Goal: Task Accomplishment & Management: Manage account settings

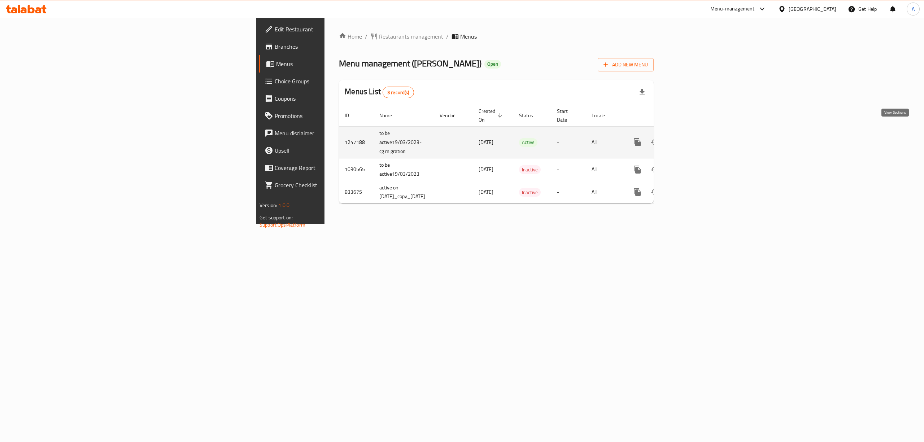
click at [698, 135] on link "enhanced table" at bounding box center [689, 142] width 17 height 17
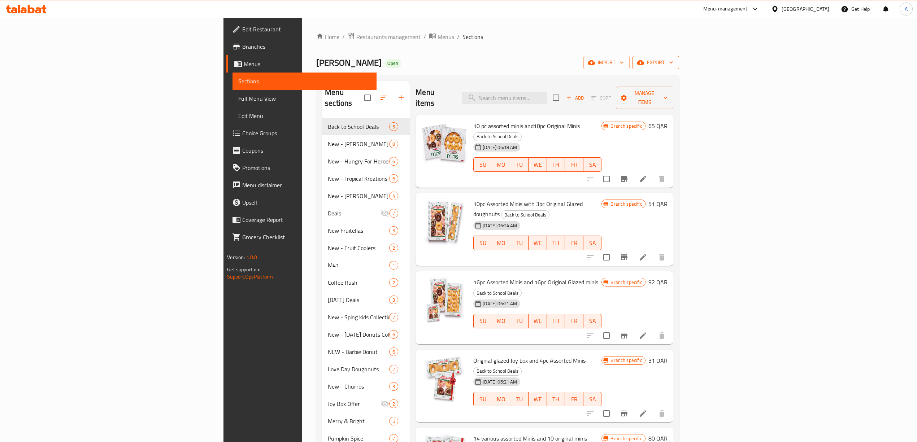
click at [679, 68] on button "export" at bounding box center [656, 62] width 47 height 13
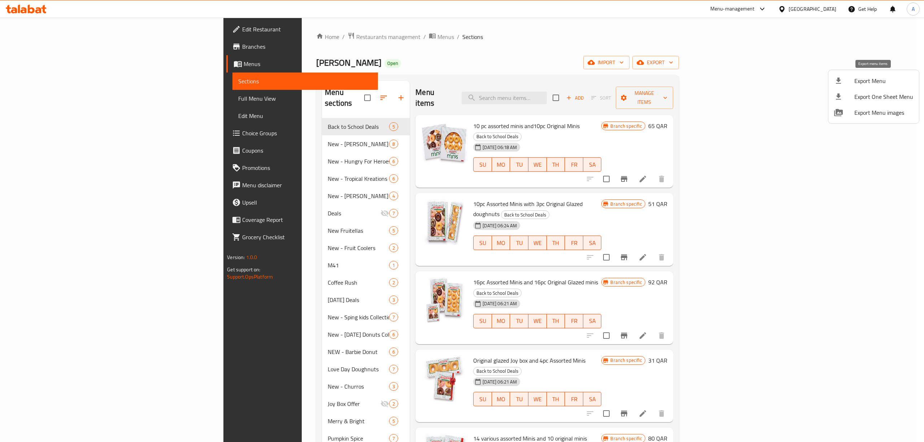
click at [857, 84] on span "Export Menu" at bounding box center [884, 81] width 59 height 9
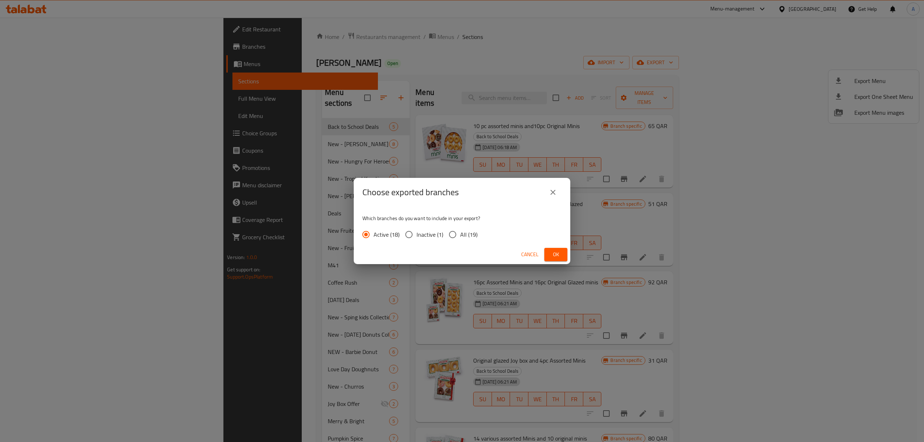
click at [452, 230] on input "All (19)" at bounding box center [452, 234] width 15 height 15
radio input "true"
click at [558, 253] on span "Ok" at bounding box center [556, 254] width 12 height 9
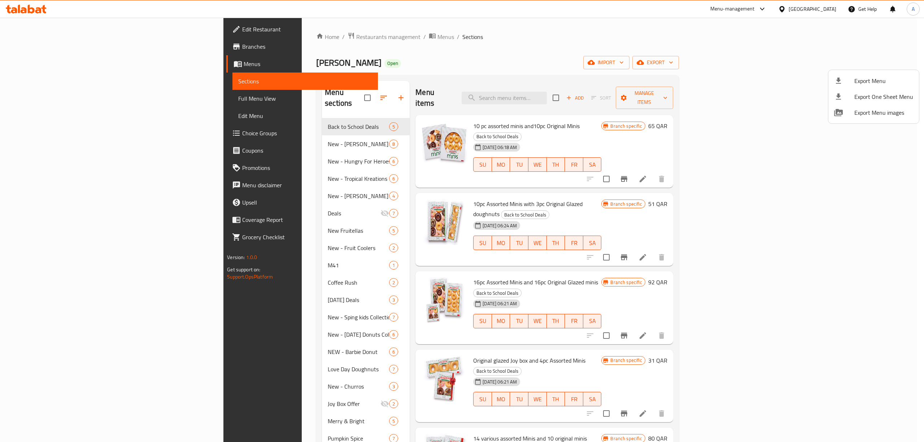
click at [509, 60] on div at bounding box center [462, 221] width 924 height 442
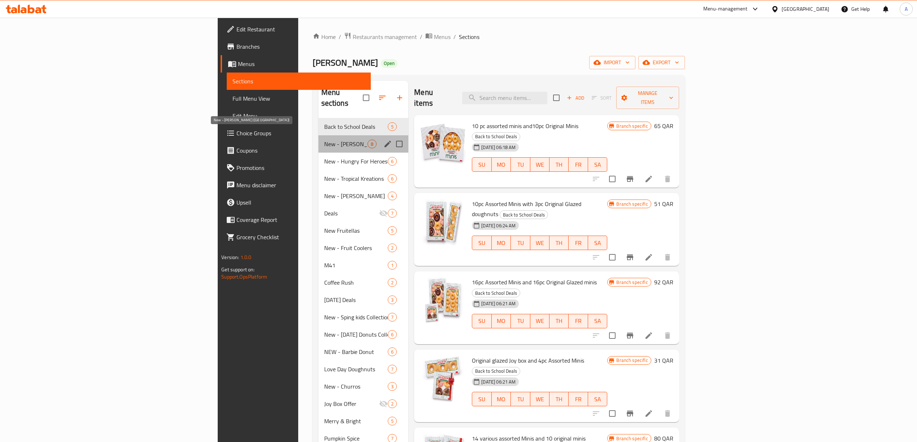
click at [324, 140] on span "New - [PERSON_NAME] ([GEOGRAPHIC_DATA])" at bounding box center [346, 144] width 44 height 9
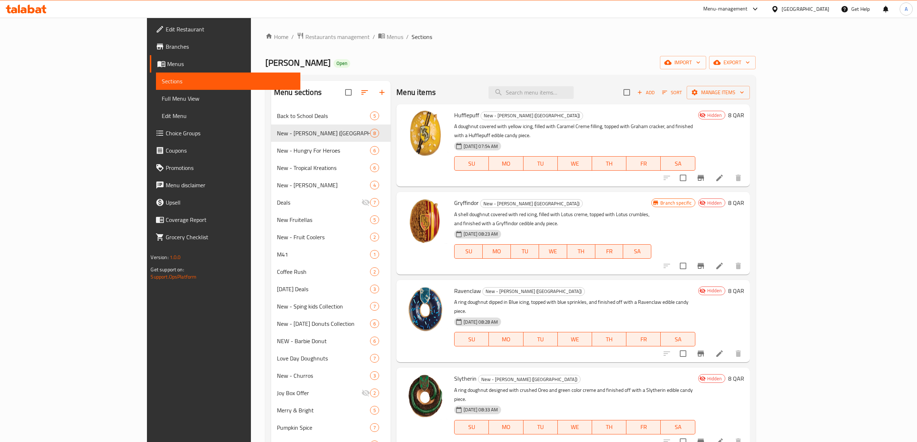
drag, startPoint x: 608, startPoint y: 27, endPoint x: 604, endPoint y: 25, distance: 4.7
click at [608, 27] on div "Home / Restaurants management / Menus / Sections [PERSON_NAME] Open import expo…" at bounding box center [510, 395] width 519 height 754
drag, startPoint x: 733, startPoint y: 45, endPoint x: 692, endPoint y: 65, distance: 45.7
click at [733, 45] on div "Home / Restaurants management / Menus / Sections [PERSON_NAME] Open import expo…" at bounding box center [510, 394] width 490 height 725
click at [564, 51] on div "Home / Restaurants management / Menus / Sections [PERSON_NAME] Open import expo…" at bounding box center [510, 394] width 490 height 725
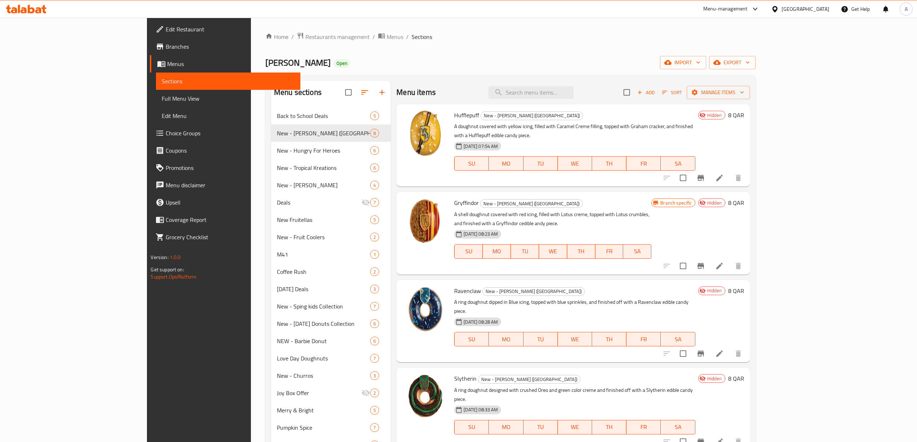
click at [586, 58] on div "Krispy Kreme Open import export" at bounding box center [510, 62] width 490 height 13
click at [659, 22] on div "Home / Restaurants management / Menus / Sections [PERSON_NAME] Open import expo…" at bounding box center [510, 395] width 519 height 754
click at [724, 174] on icon at bounding box center [719, 178] width 9 height 9
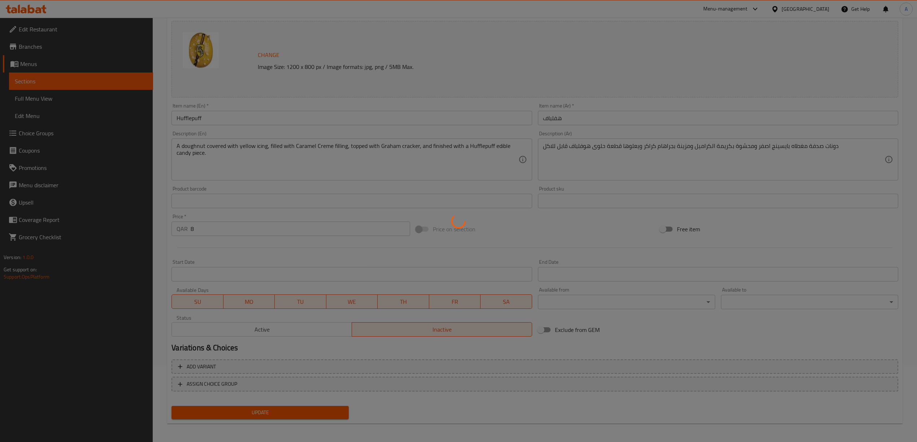
scroll to position [78, 0]
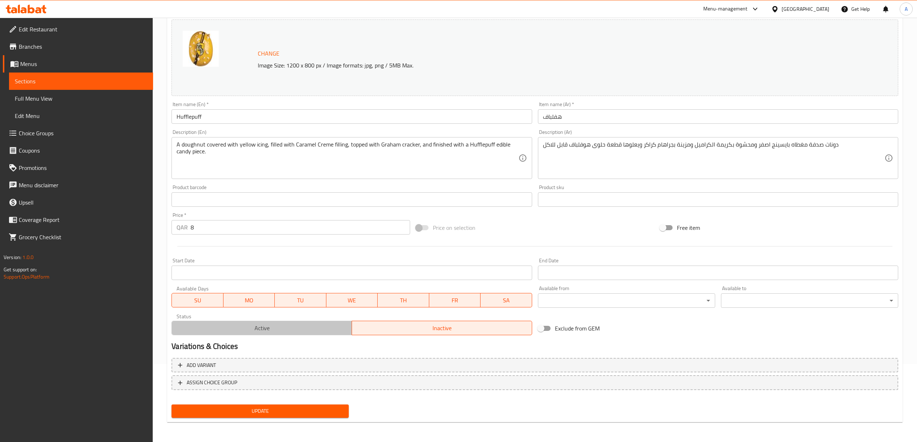
click at [261, 329] on span "Active" at bounding box center [262, 328] width 174 height 10
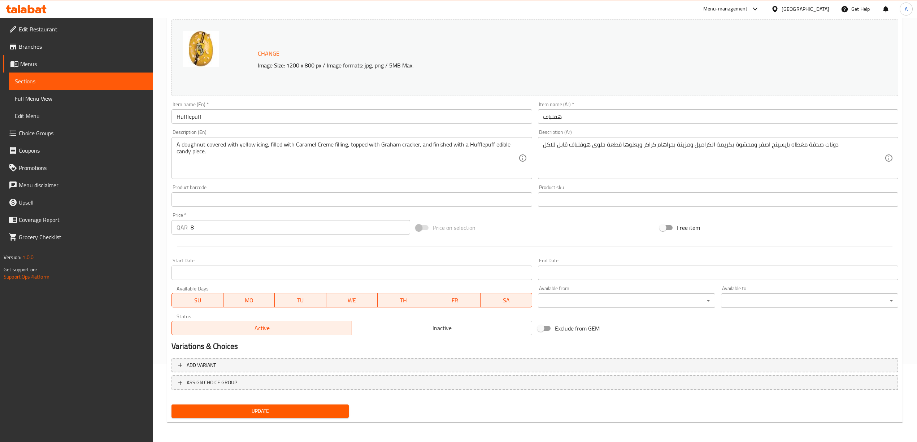
click at [272, 409] on span "Update" at bounding box center [260, 411] width 166 height 9
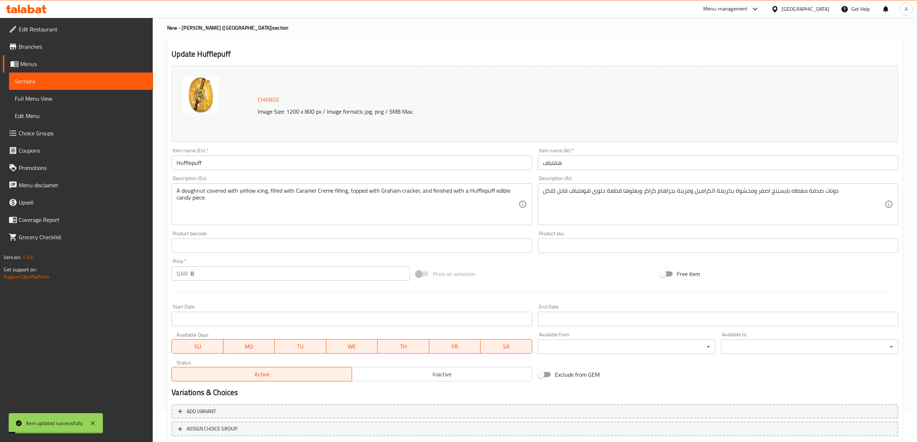
scroll to position [0, 0]
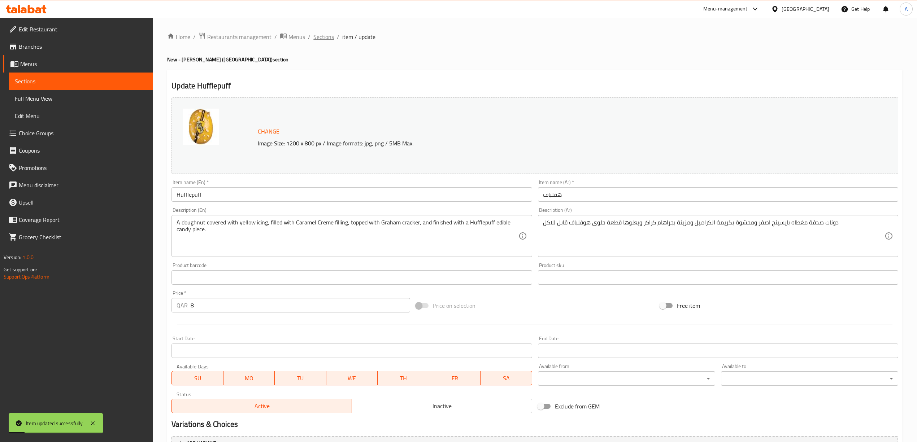
click at [330, 35] on span "Sections" at bounding box center [323, 37] width 21 height 9
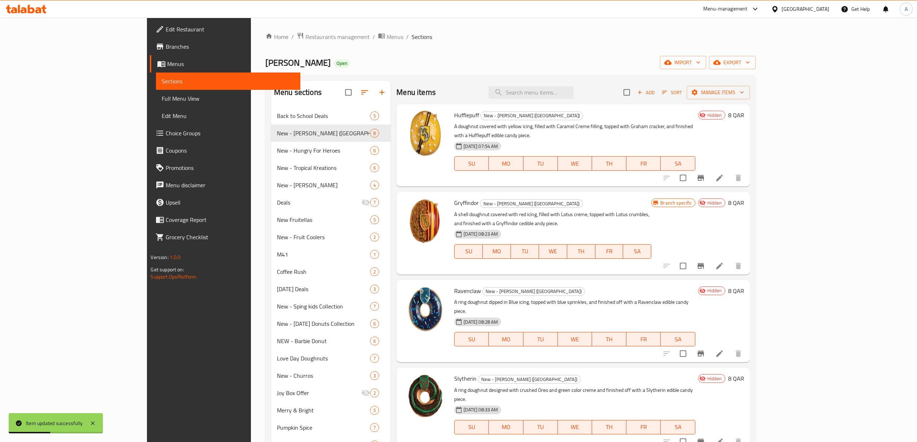
click at [730, 260] on li at bounding box center [720, 266] width 20 height 13
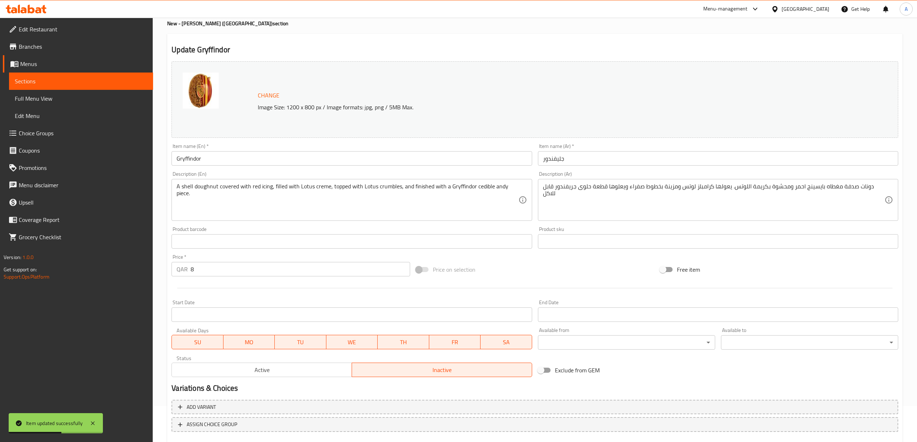
scroll to position [78, 0]
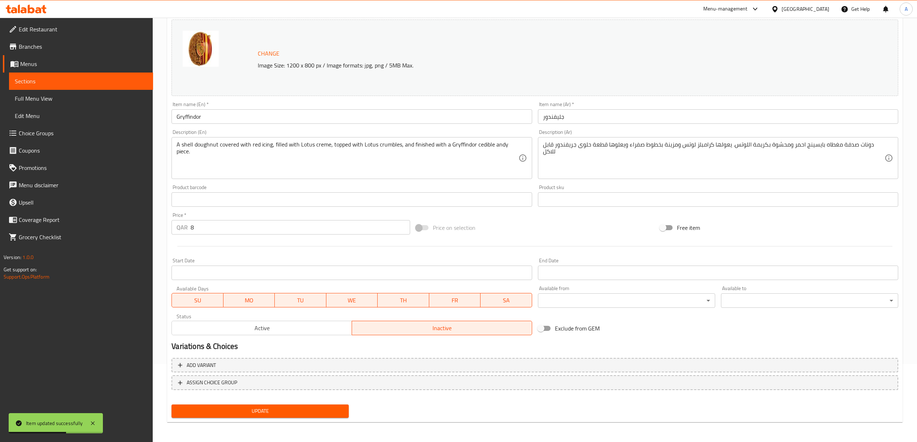
click at [282, 333] on span "Active" at bounding box center [262, 328] width 174 height 10
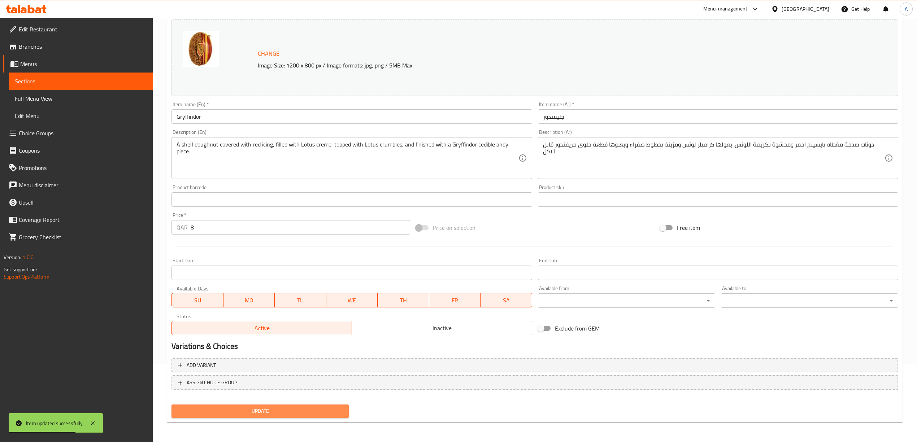
click at [287, 409] on span "Update" at bounding box center [260, 411] width 166 height 9
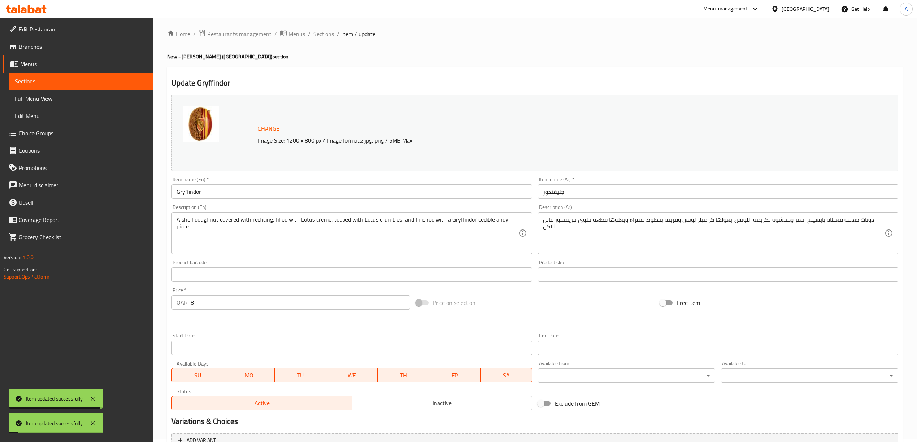
scroll to position [0, 0]
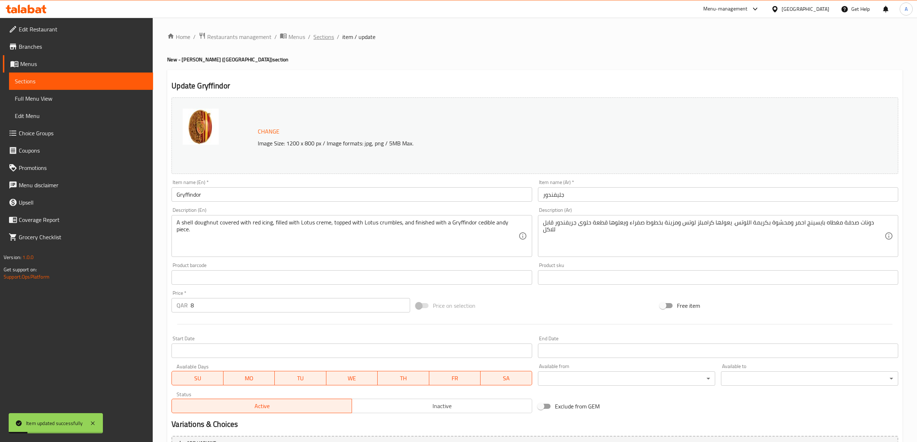
click at [322, 35] on span "Sections" at bounding box center [323, 37] width 21 height 9
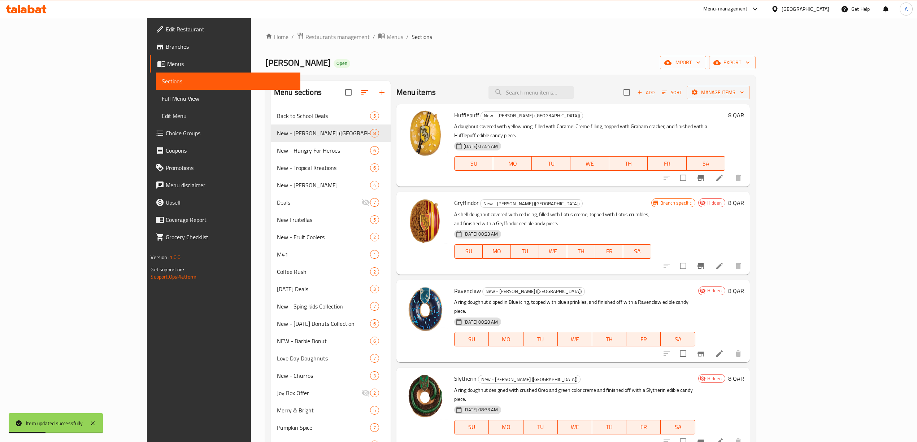
scroll to position [96, 0]
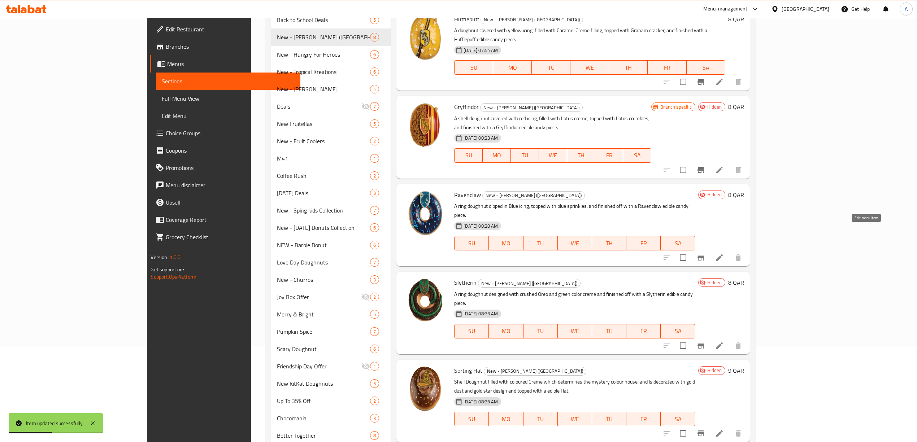
click at [724, 254] on icon at bounding box center [719, 258] width 9 height 9
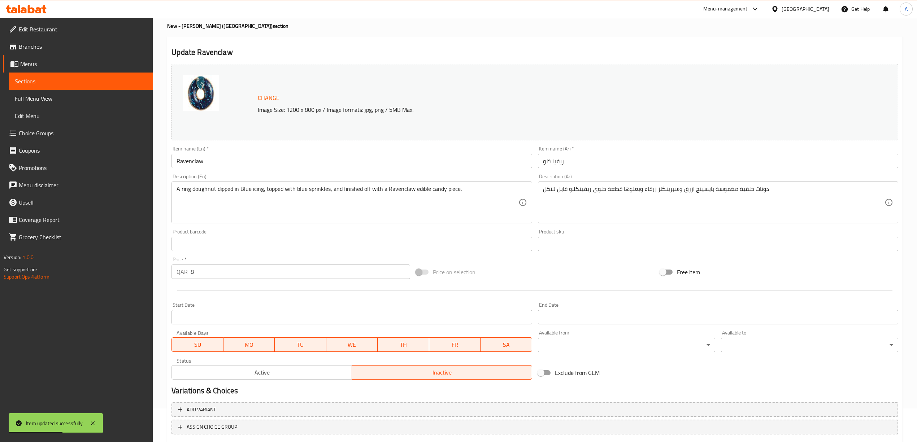
scroll to position [78, 0]
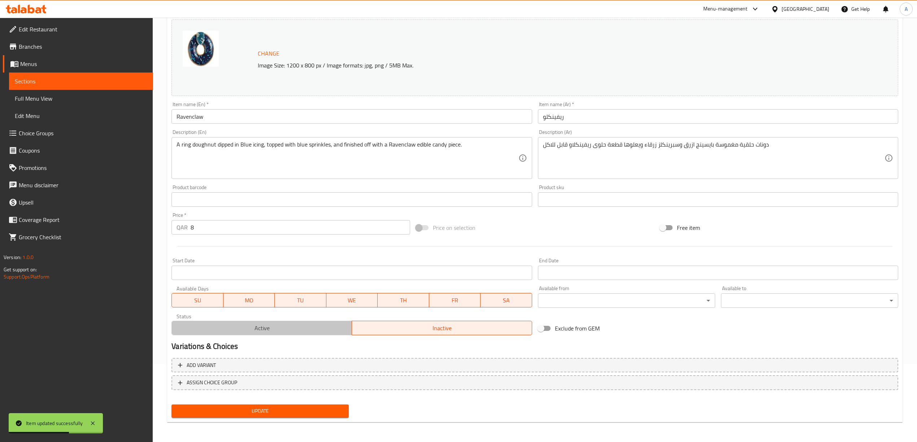
click at [283, 326] on span "Active" at bounding box center [262, 328] width 174 height 10
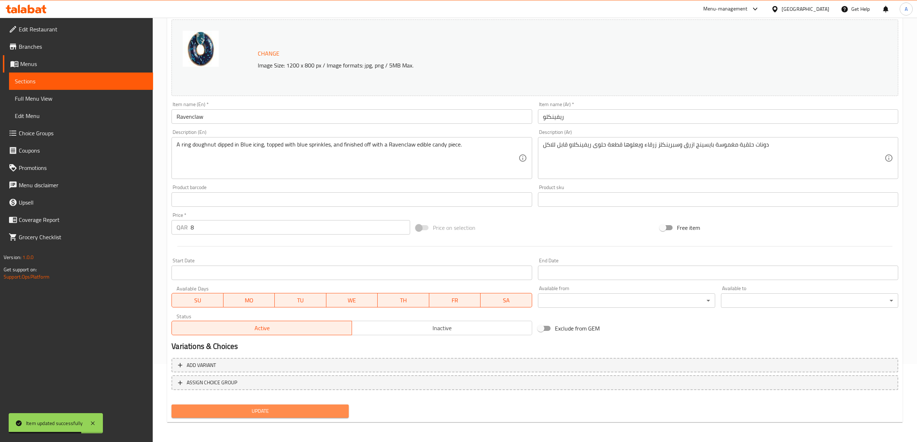
click at [255, 417] on button "Update" at bounding box center [260, 411] width 177 height 13
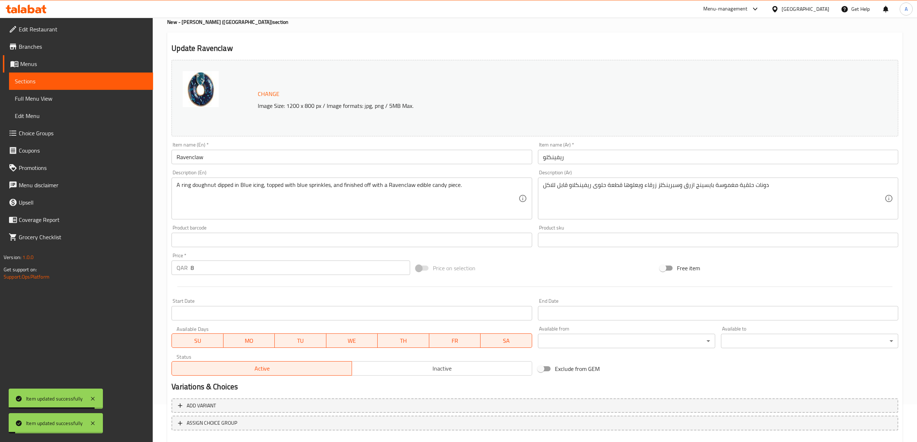
scroll to position [0, 0]
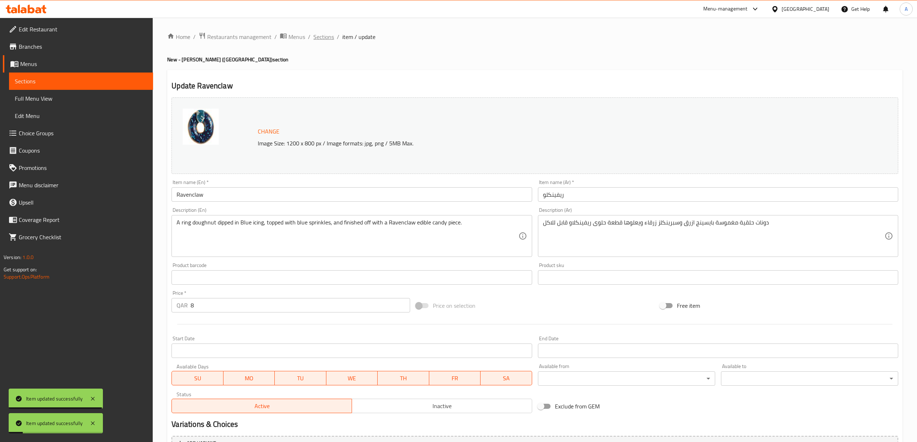
click at [329, 41] on span "Sections" at bounding box center [323, 37] width 21 height 9
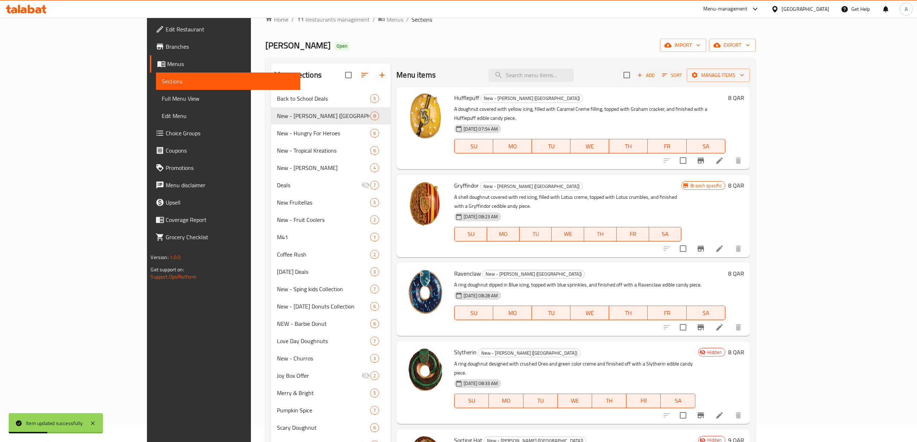
scroll to position [48, 0]
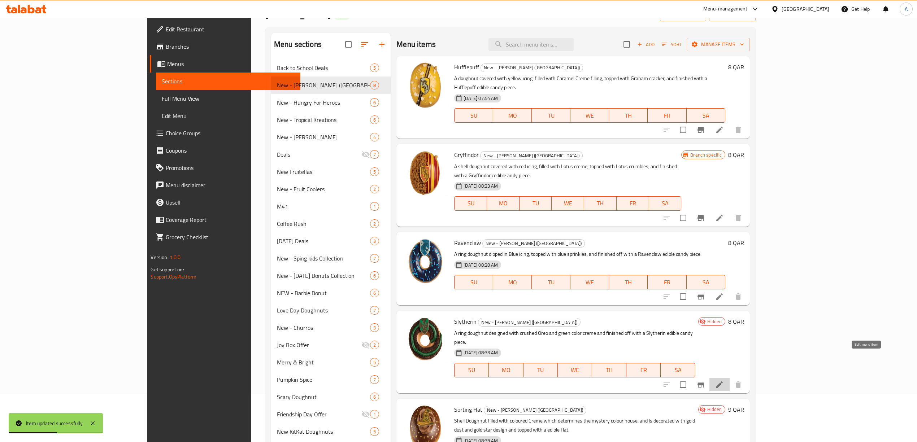
click at [724, 381] on icon at bounding box center [719, 385] width 9 height 9
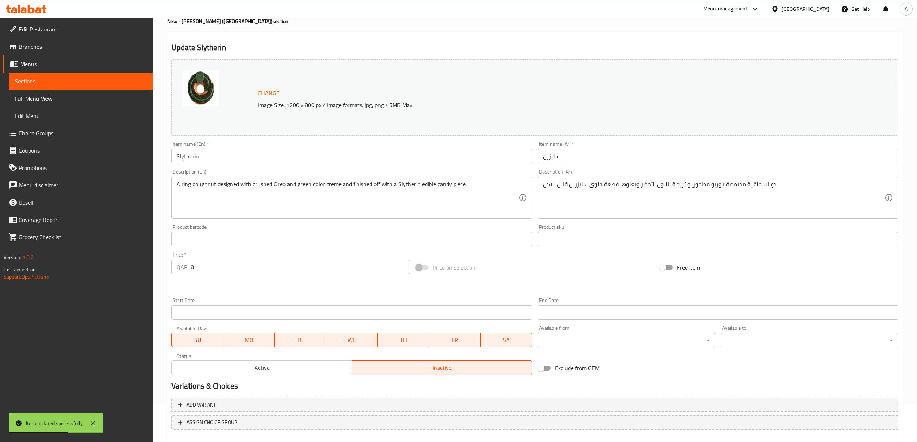
scroll to position [78, 0]
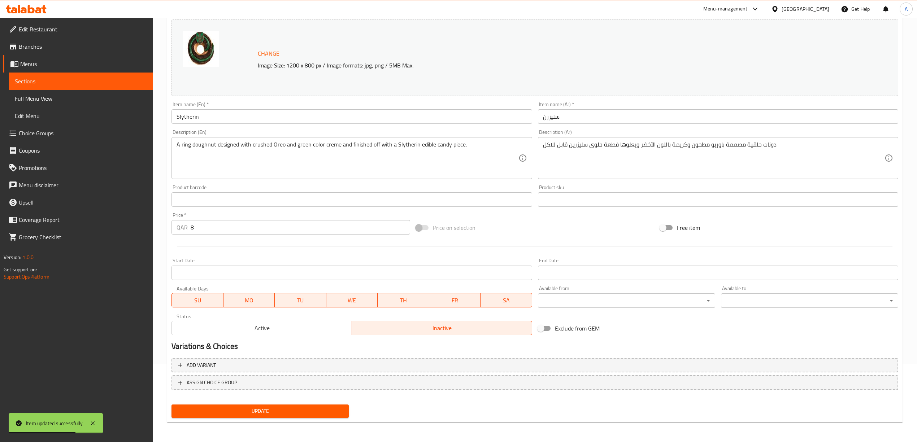
click at [266, 330] on span "Active" at bounding box center [262, 328] width 174 height 10
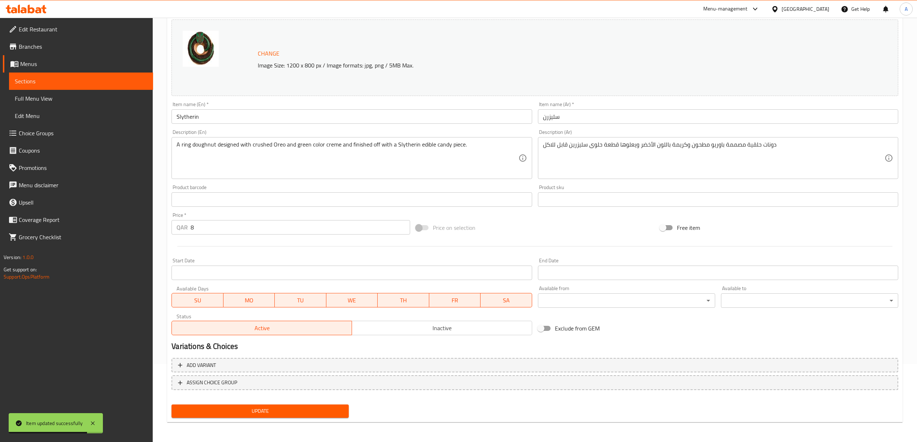
click at [288, 416] on button "Update" at bounding box center [260, 411] width 177 height 13
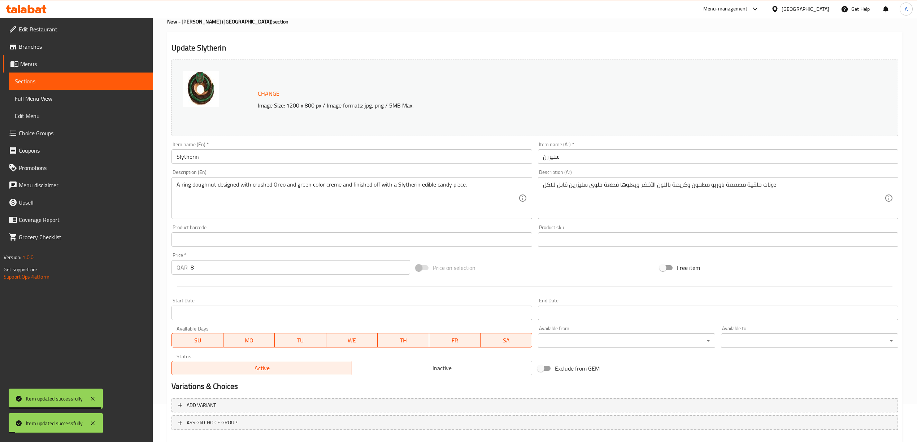
scroll to position [0, 0]
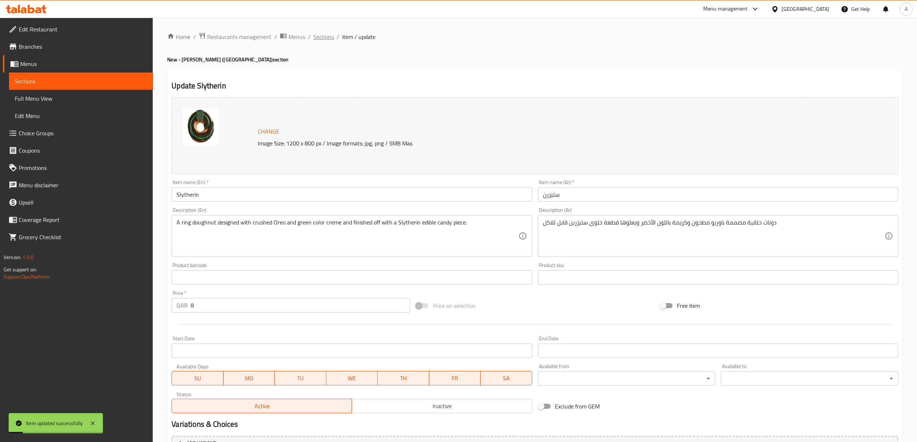
click at [329, 38] on span "Sections" at bounding box center [323, 37] width 21 height 9
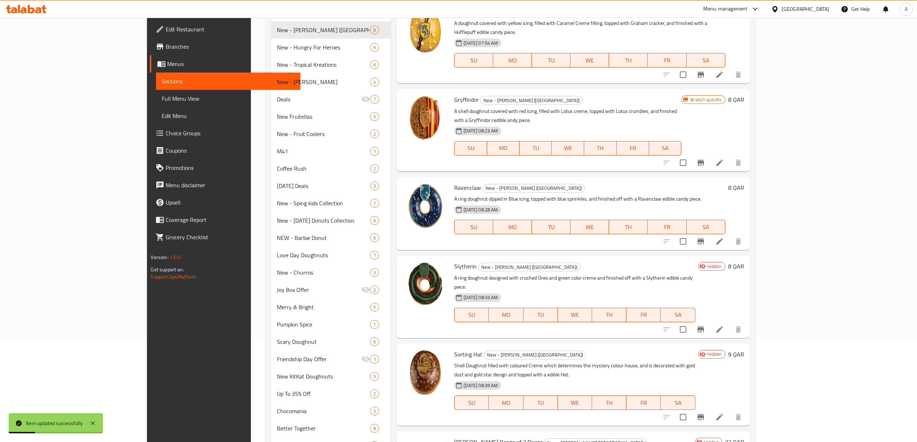
scroll to position [241, 0]
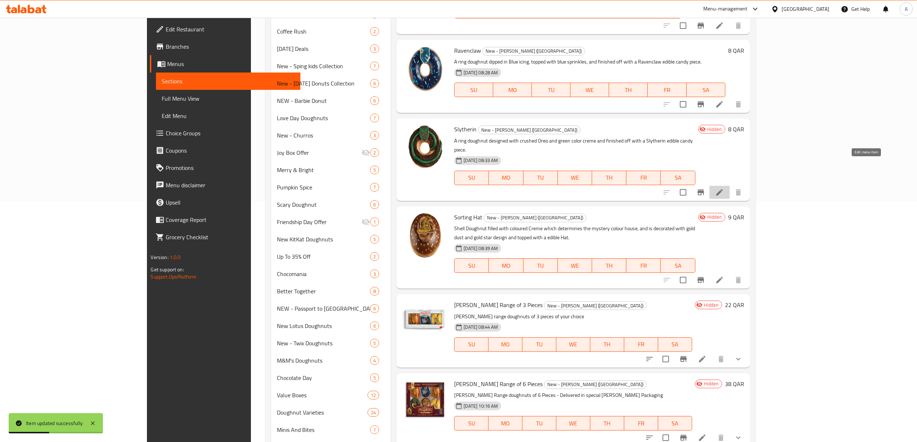
click at [723, 189] on icon at bounding box center [719, 192] width 7 height 7
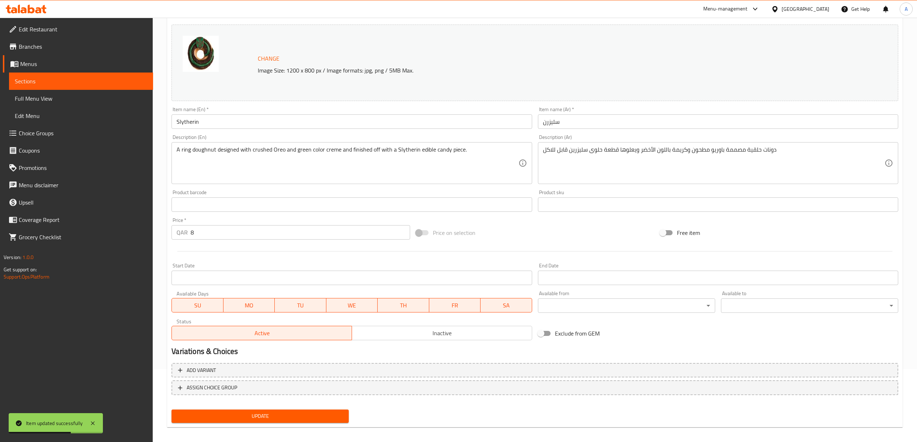
scroll to position [78, 0]
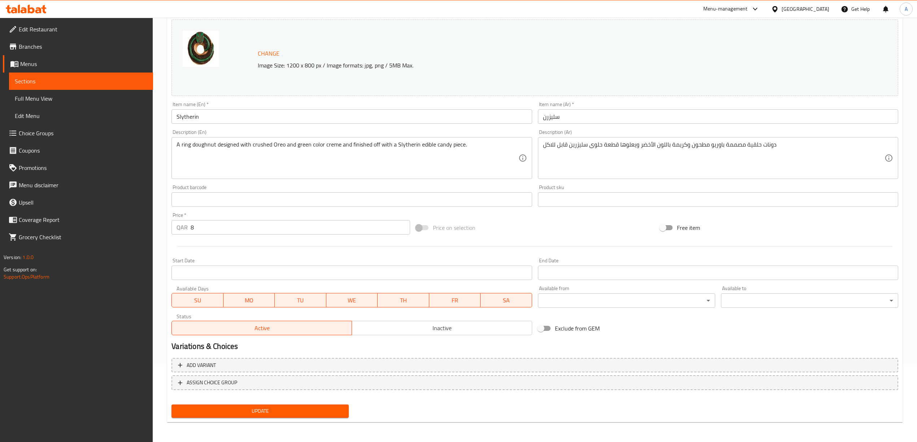
click at [279, 327] on span "Active" at bounding box center [262, 328] width 174 height 10
click at [270, 418] on div "Update" at bounding box center [260, 411] width 183 height 19
click at [272, 412] on span "Update" at bounding box center [260, 411] width 166 height 9
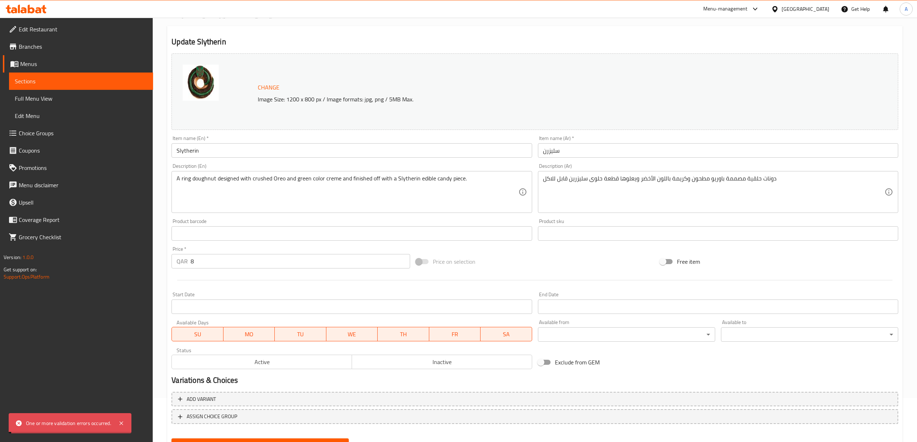
scroll to position [0, 0]
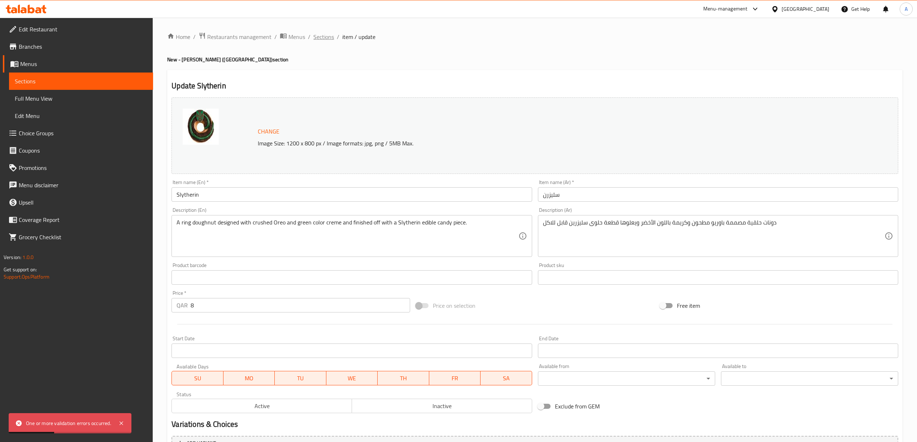
click at [319, 35] on span "Sections" at bounding box center [323, 37] width 21 height 9
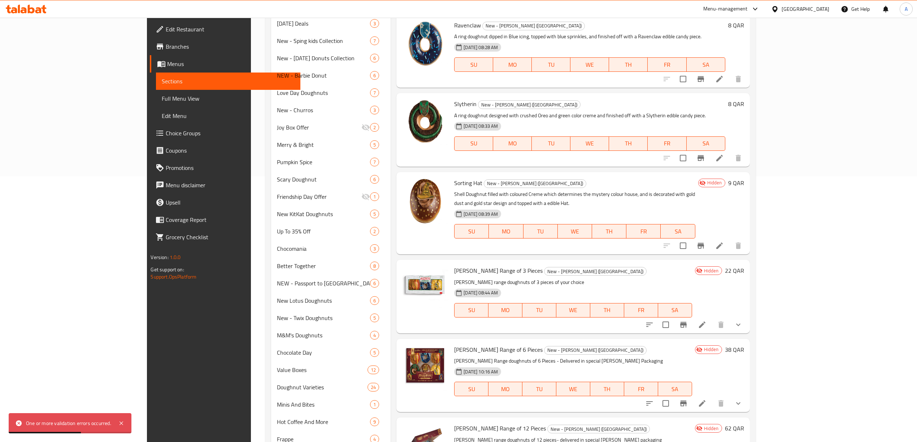
scroll to position [289, 0]
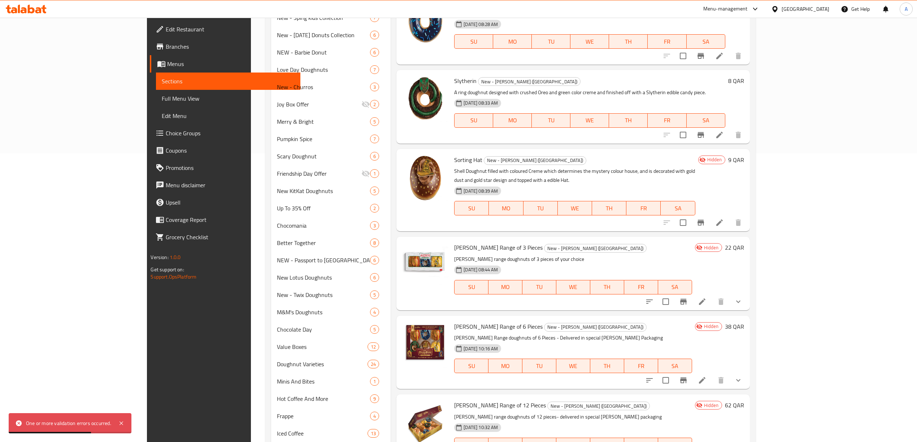
click at [730, 216] on li at bounding box center [720, 222] width 20 height 13
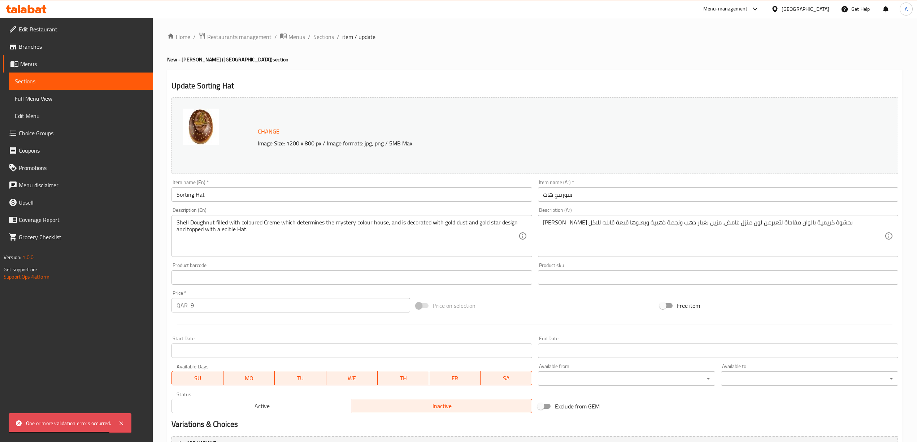
scroll to position [78, 0]
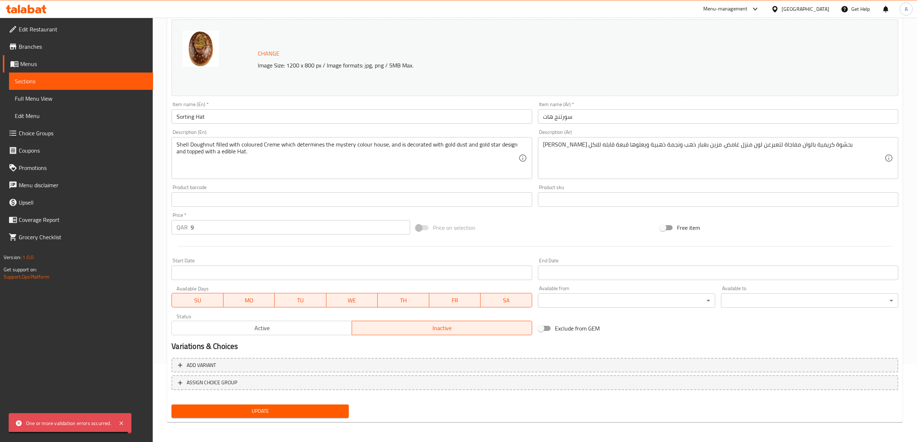
click at [283, 331] on span "Active" at bounding box center [262, 328] width 174 height 10
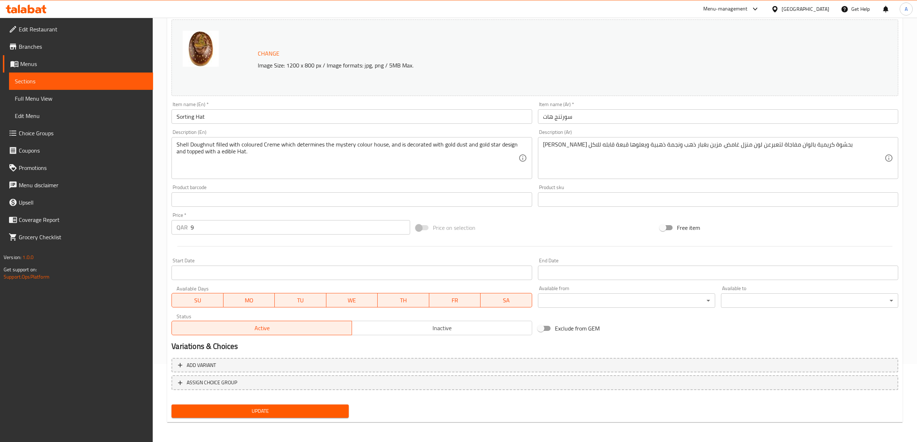
click at [276, 412] on span "Update" at bounding box center [260, 411] width 166 height 9
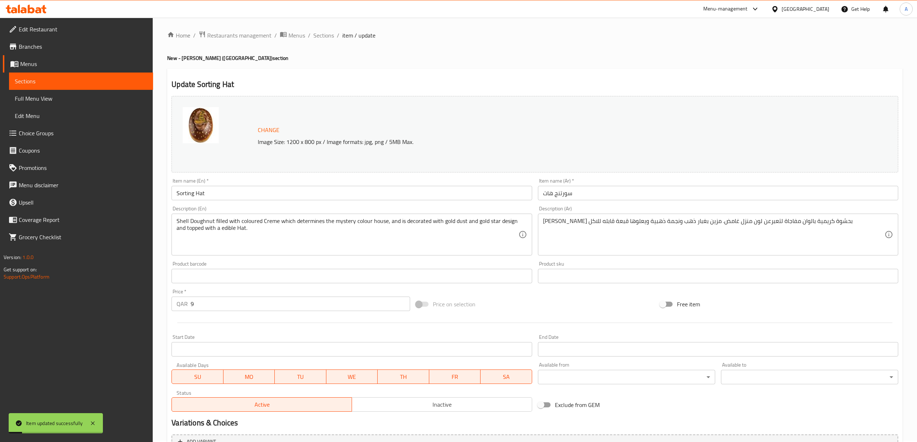
scroll to position [0, 0]
click at [324, 38] on span "Sections" at bounding box center [323, 37] width 21 height 9
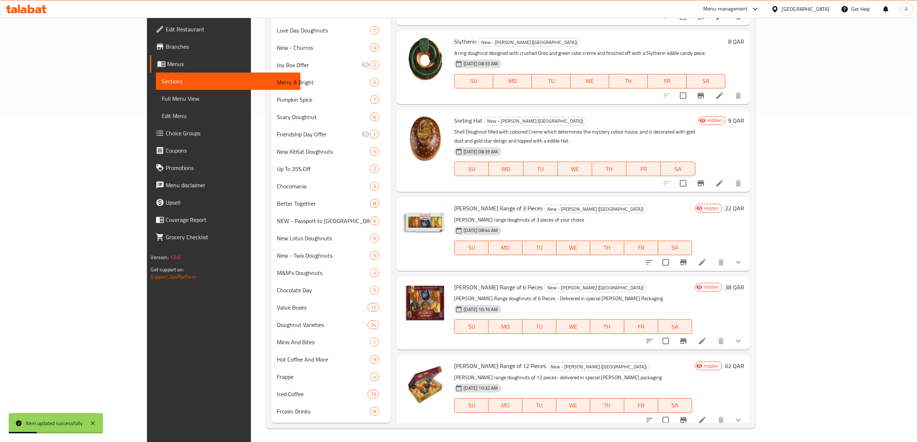
scroll to position [330, 0]
click at [707, 257] on icon at bounding box center [702, 261] width 9 height 9
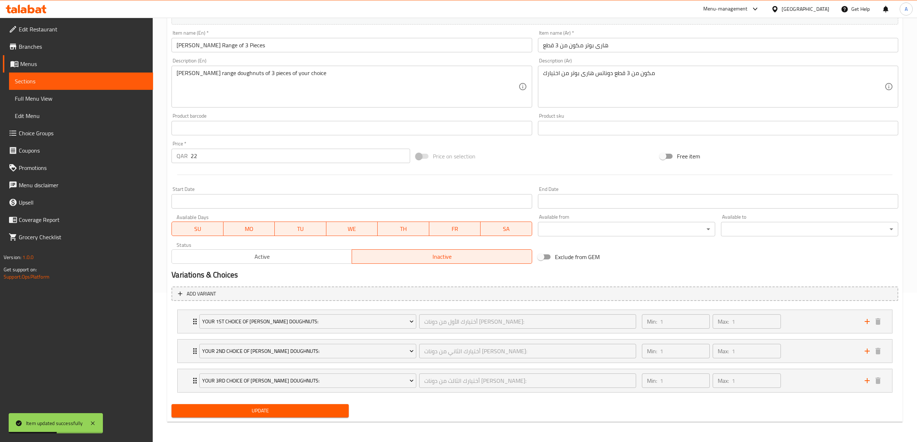
scroll to position [151, 0]
click at [286, 253] on span "Active" at bounding box center [262, 257] width 174 height 10
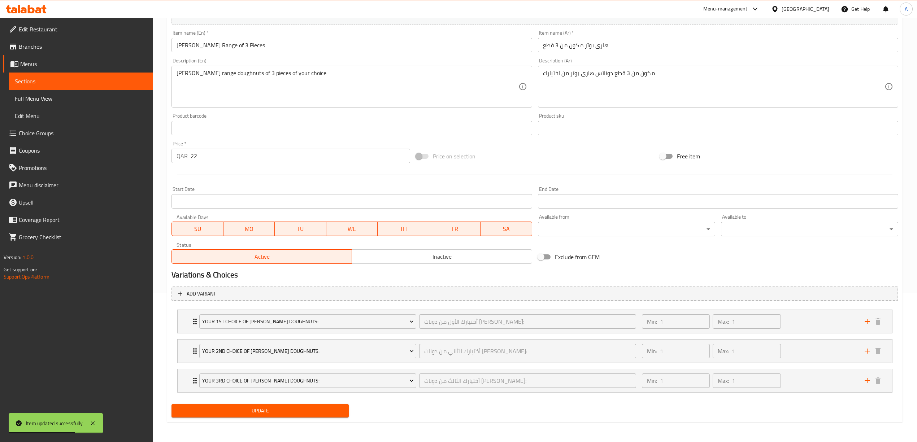
click at [262, 410] on span "Update" at bounding box center [260, 411] width 166 height 9
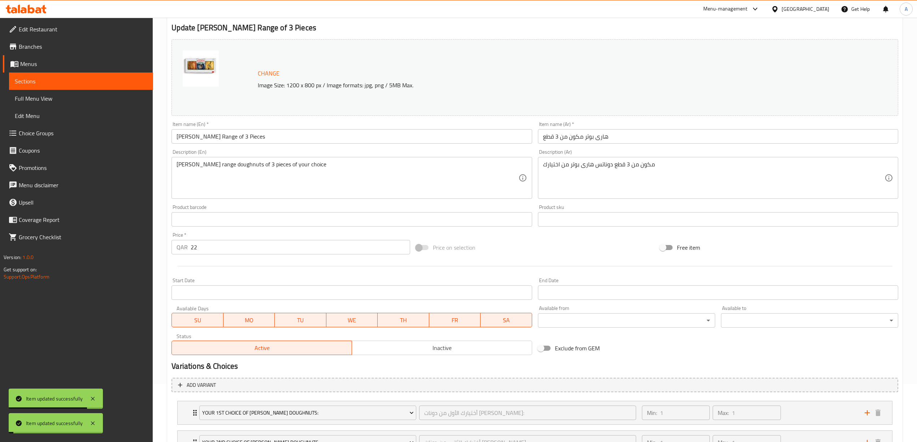
scroll to position [0, 0]
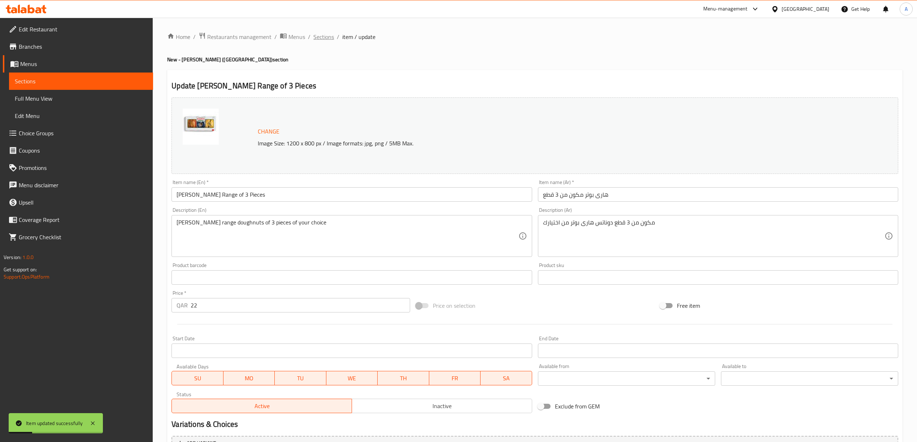
click at [328, 38] on span "Sections" at bounding box center [323, 37] width 21 height 9
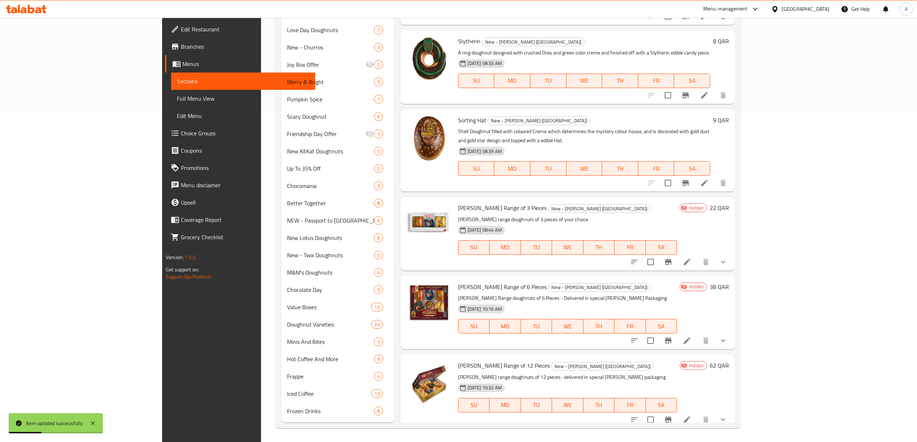
scroll to position [330, 0]
click at [692, 257] on icon at bounding box center [687, 261] width 9 height 9
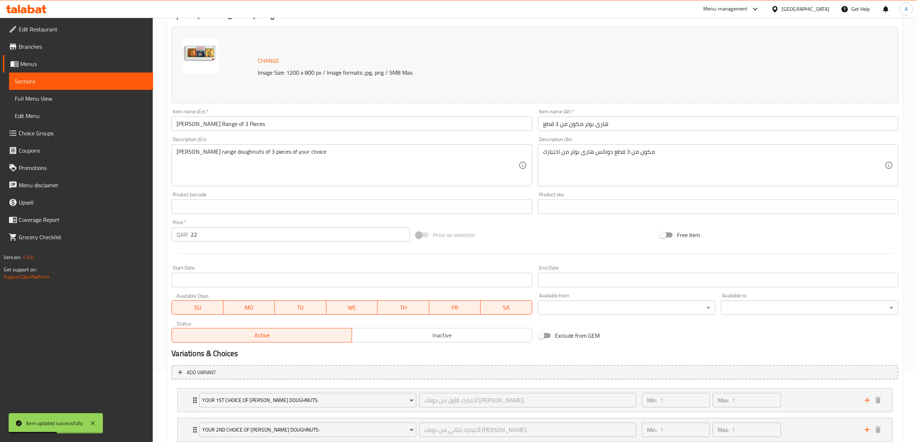
scroll to position [151, 0]
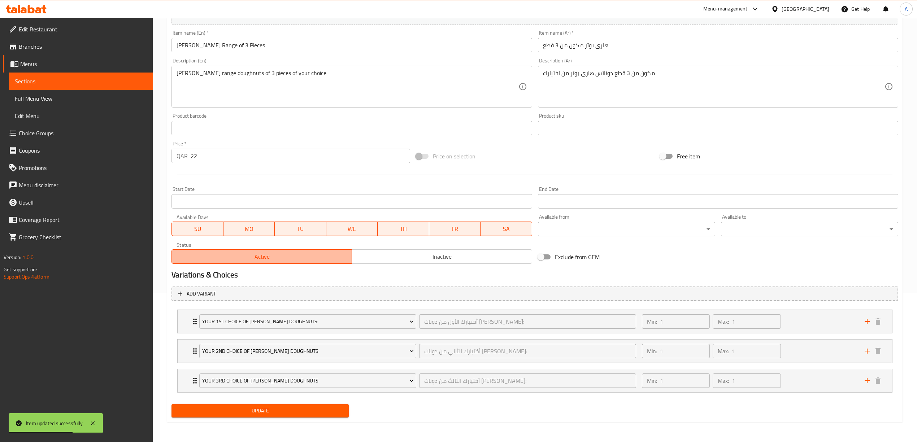
click at [286, 254] on span "Active" at bounding box center [262, 257] width 174 height 10
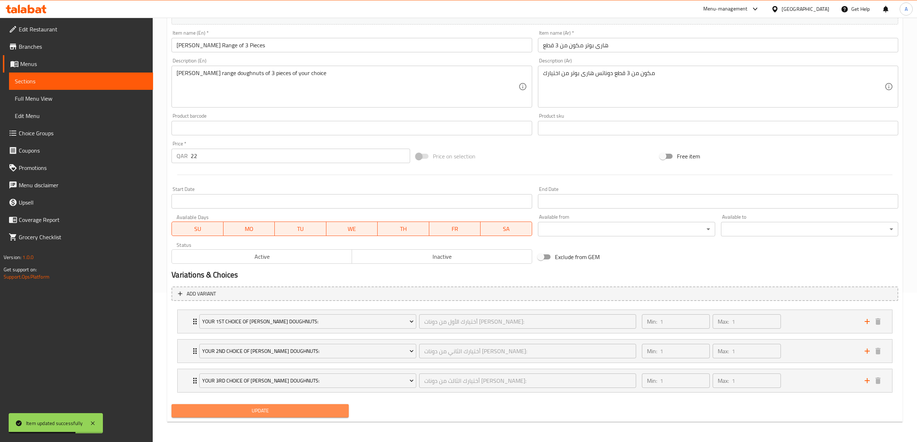
click at [294, 407] on span "Update" at bounding box center [260, 411] width 166 height 9
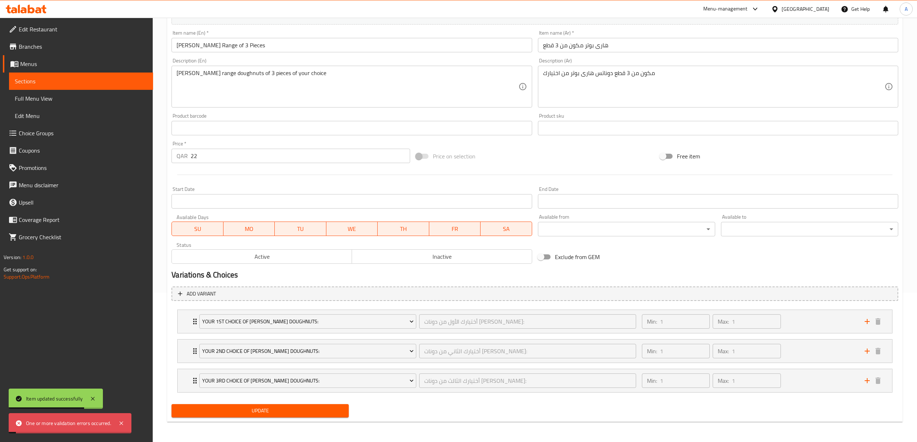
click at [281, 259] on span "Active" at bounding box center [262, 257] width 174 height 10
click at [273, 418] on button "Update" at bounding box center [260, 410] width 177 height 13
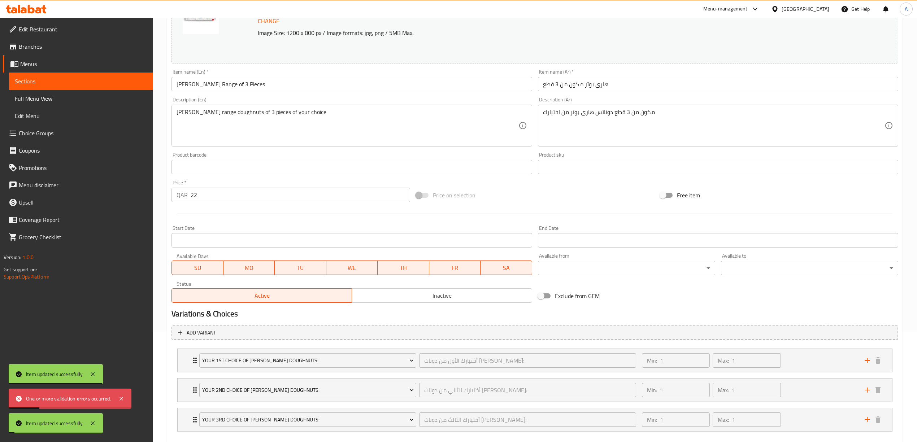
scroll to position [0, 0]
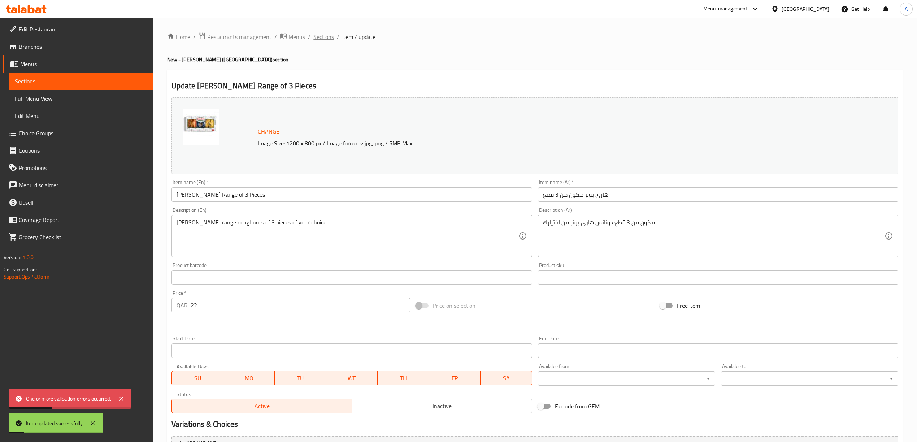
click at [321, 35] on span "Sections" at bounding box center [323, 37] width 21 height 9
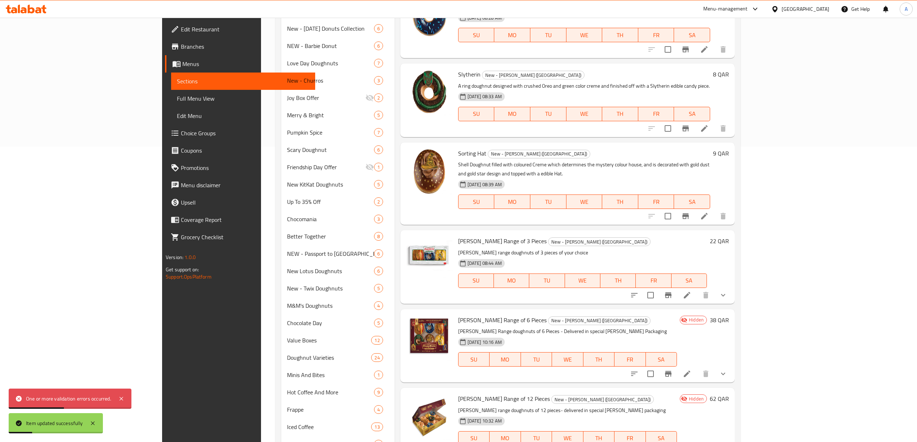
scroll to position [330, 0]
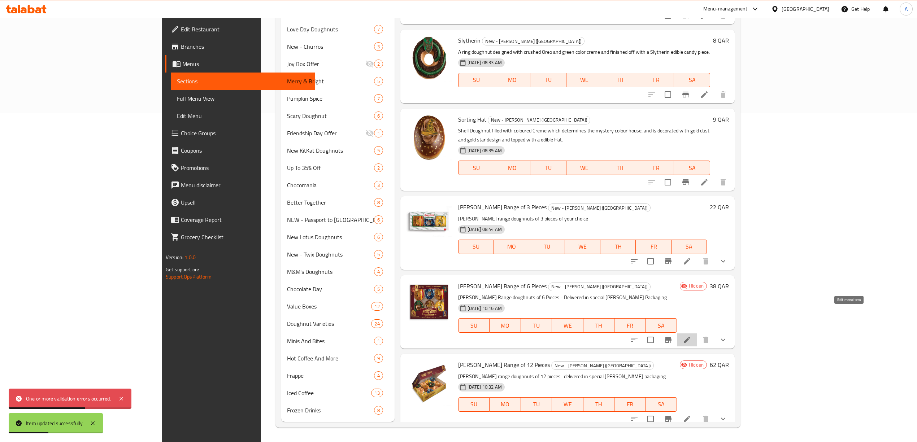
click at [692, 336] on icon at bounding box center [687, 340] width 9 height 9
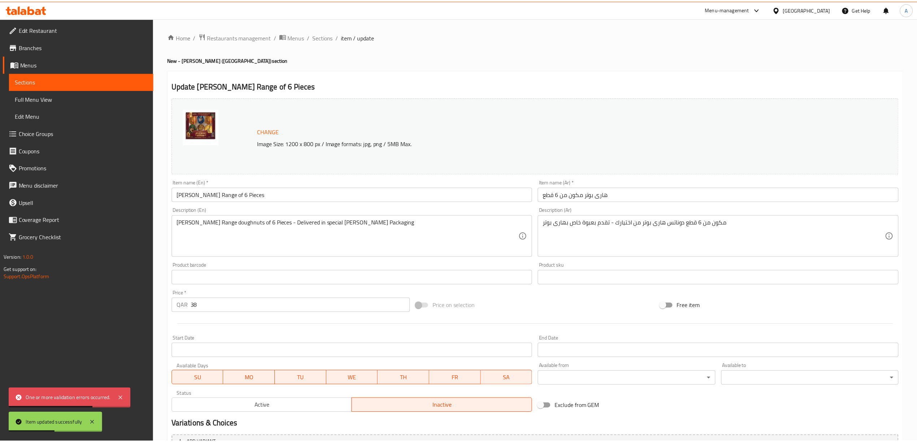
scroll to position [241, 0]
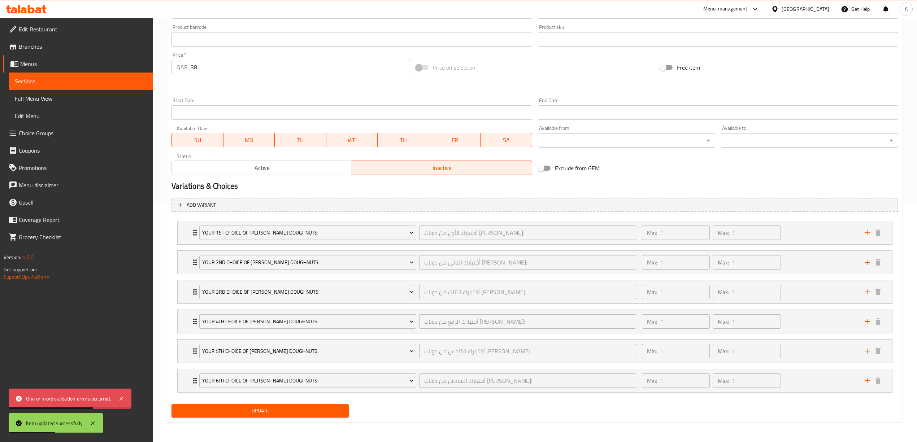
click at [278, 163] on span "Active" at bounding box center [262, 168] width 174 height 10
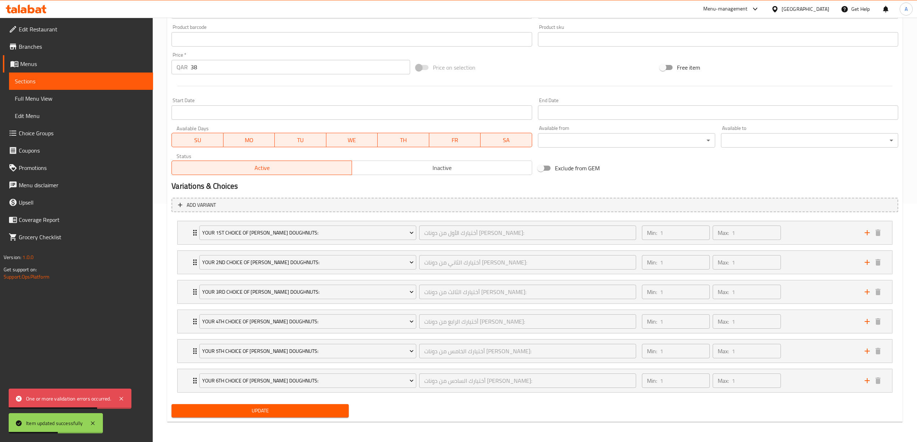
click at [251, 415] on span "Update" at bounding box center [260, 411] width 166 height 9
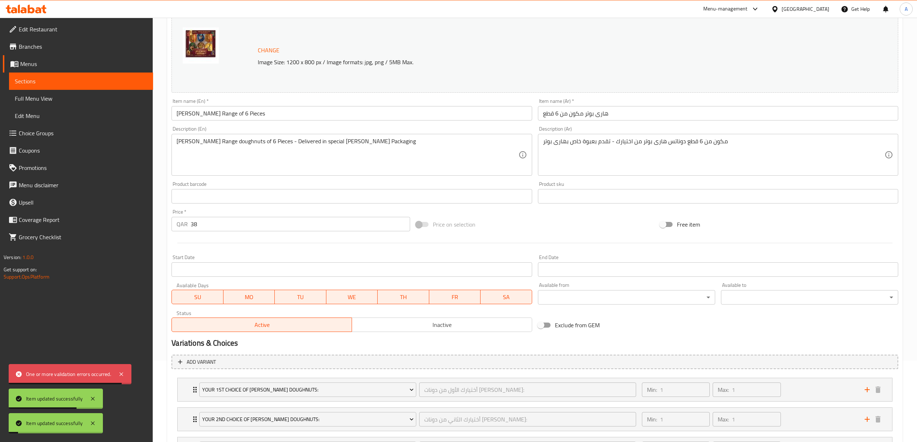
scroll to position [0, 0]
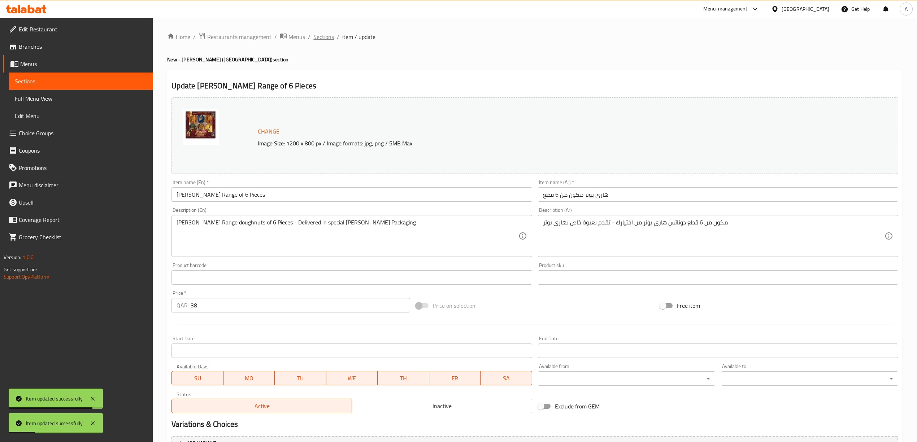
click at [321, 35] on span "Sections" at bounding box center [323, 37] width 21 height 9
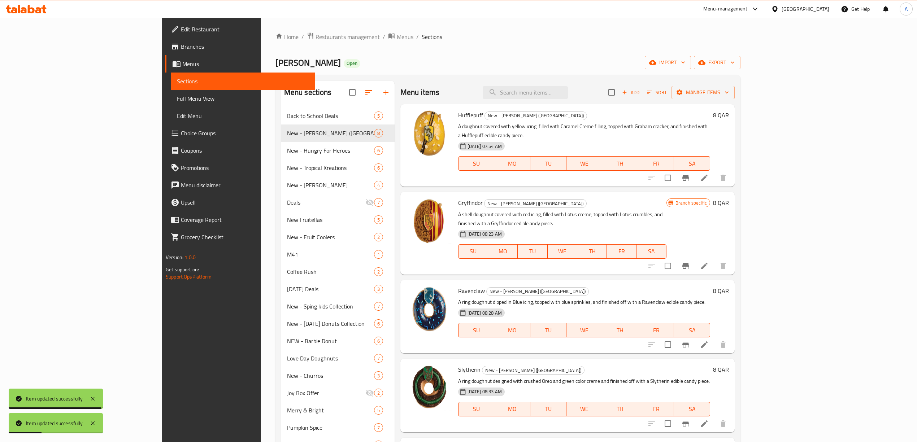
scroll to position [330, 0]
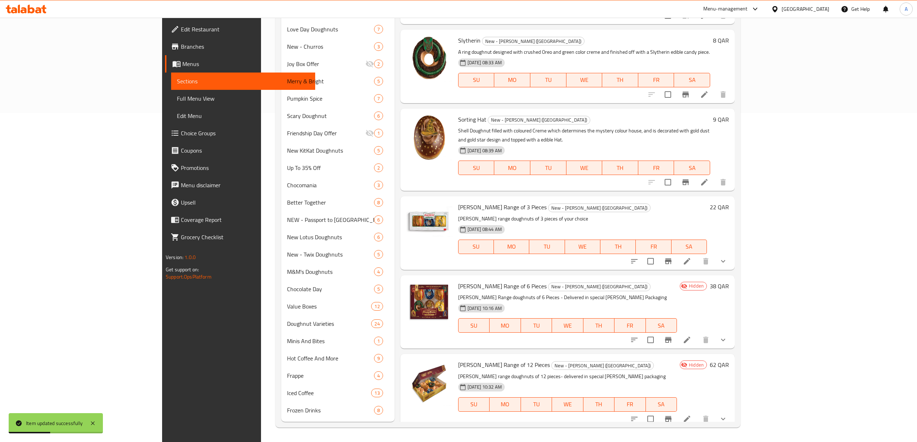
click at [690, 337] on icon at bounding box center [687, 340] width 7 height 7
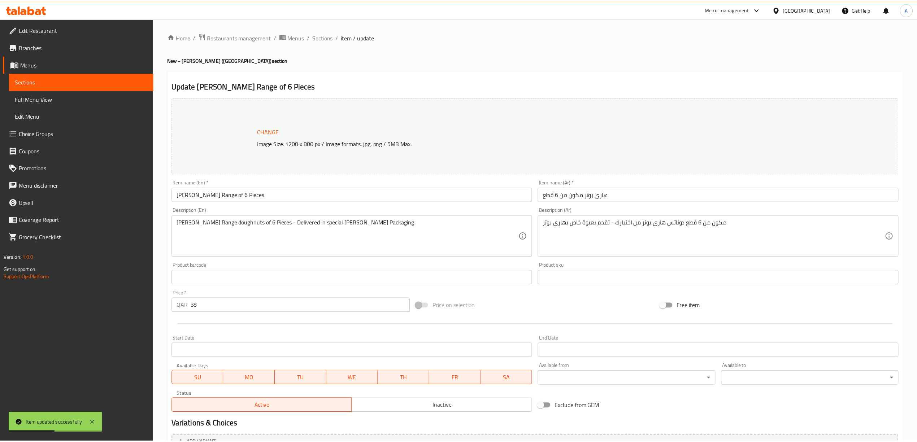
scroll to position [241, 0]
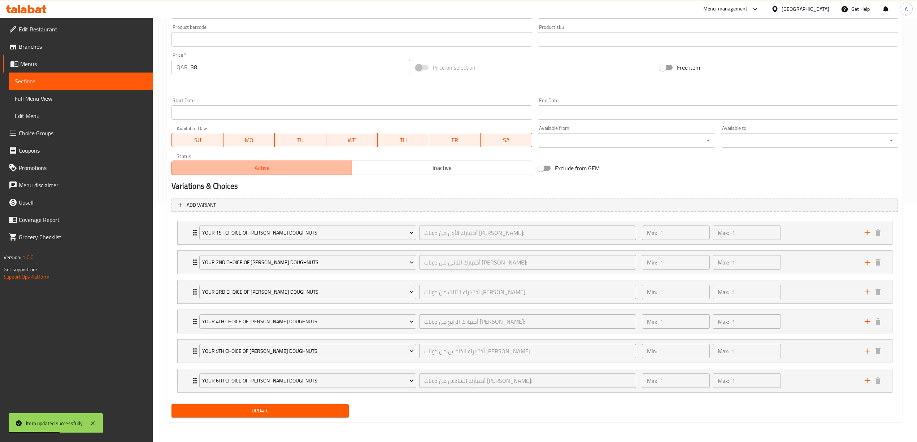
click at [268, 165] on span "Active" at bounding box center [262, 168] width 174 height 10
click at [280, 166] on span "Active" at bounding box center [262, 168] width 174 height 10
click at [285, 417] on button "Update" at bounding box center [260, 410] width 177 height 13
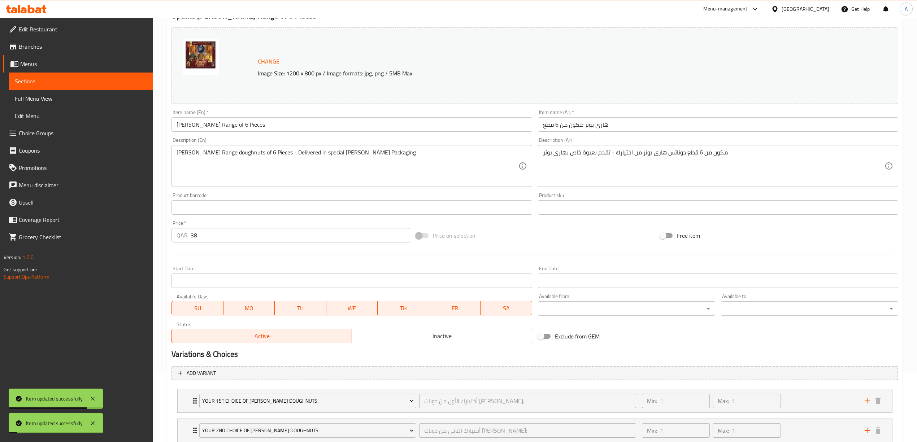
scroll to position [0, 0]
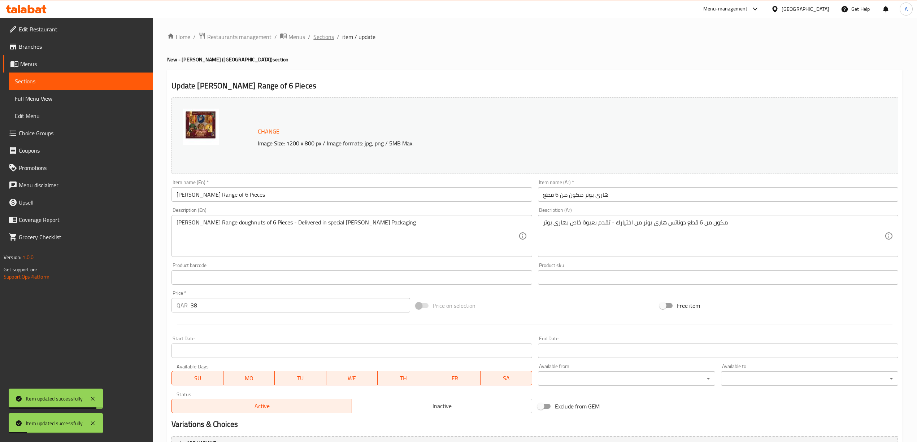
click at [320, 38] on span "Sections" at bounding box center [323, 37] width 21 height 9
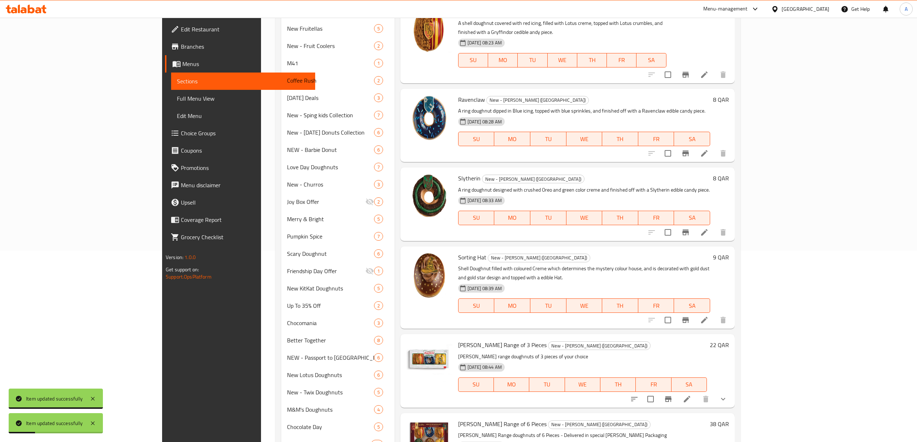
scroll to position [330, 0]
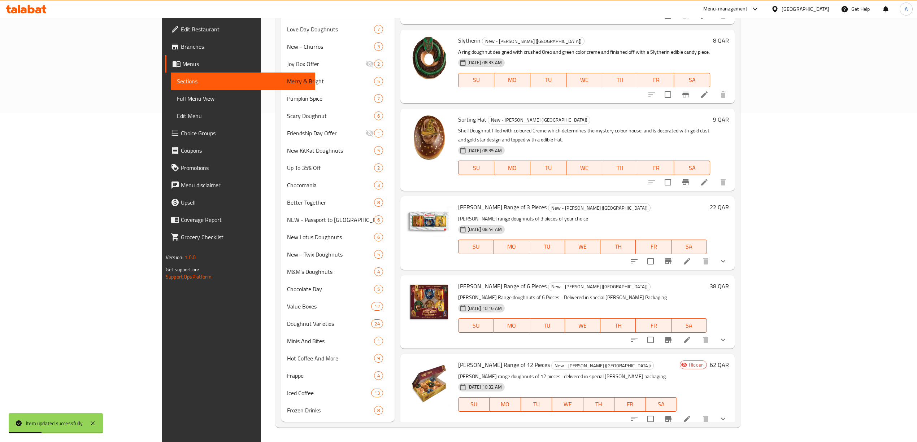
click at [732, 411] on div at bounding box center [679, 419] width 106 height 17
click at [692, 415] on icon at bounding box center [687, 419] width 9 height 9
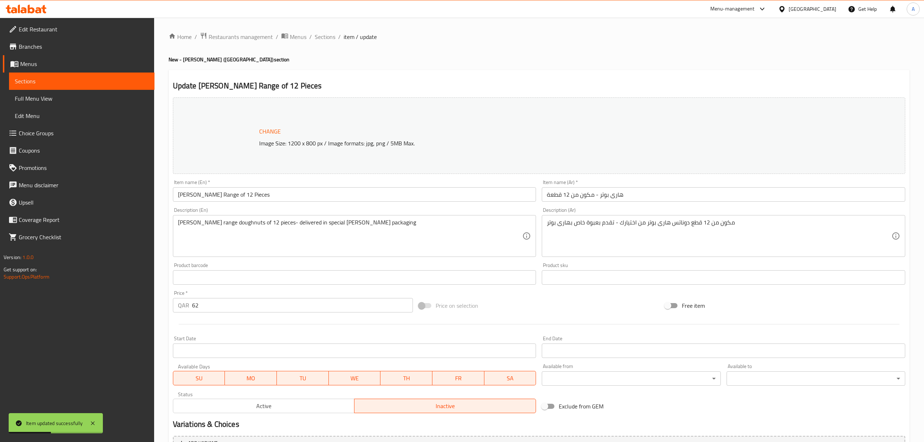
click at [275, 170] on div at bounding box center [462, 221] width 924 height 442
click at [276, 168] on div at bounding box center [462, 221] width 924 height 442
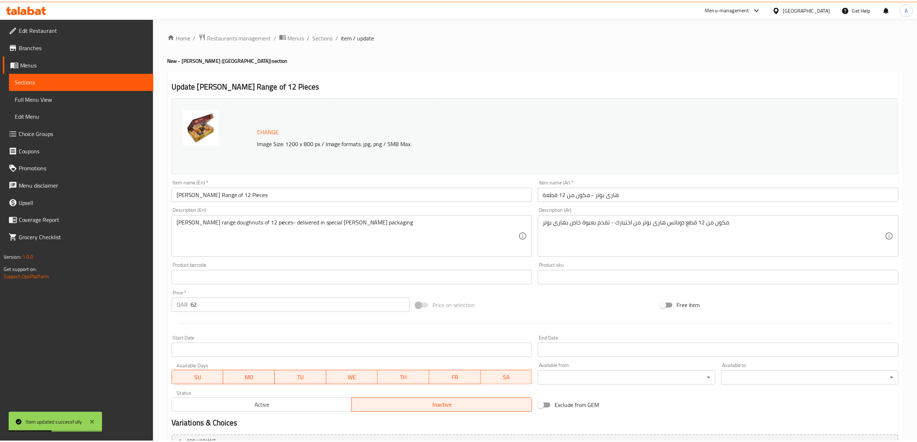
scroll to position [241, 0]
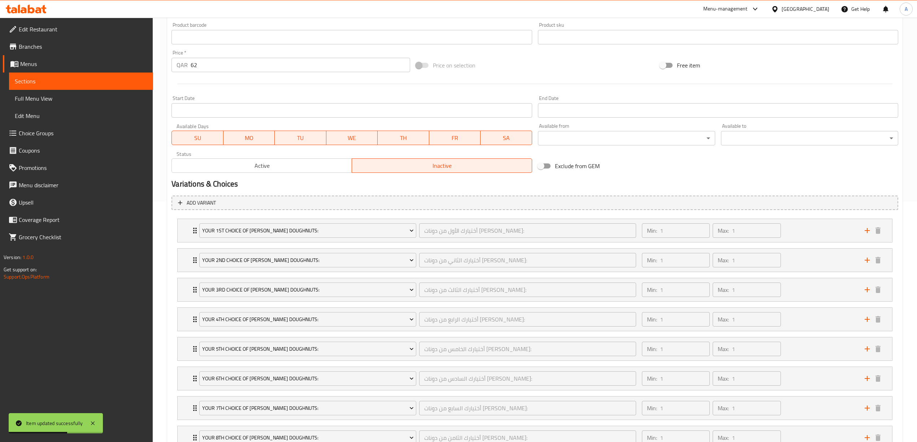
click at [300, 170] on span "Active" at bounding box center [262, 166] width 174 height 10
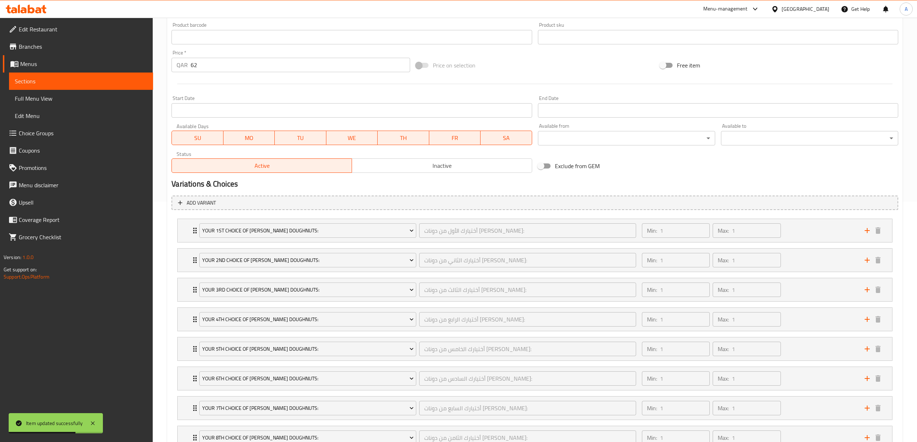
scroll to position [421, 0]
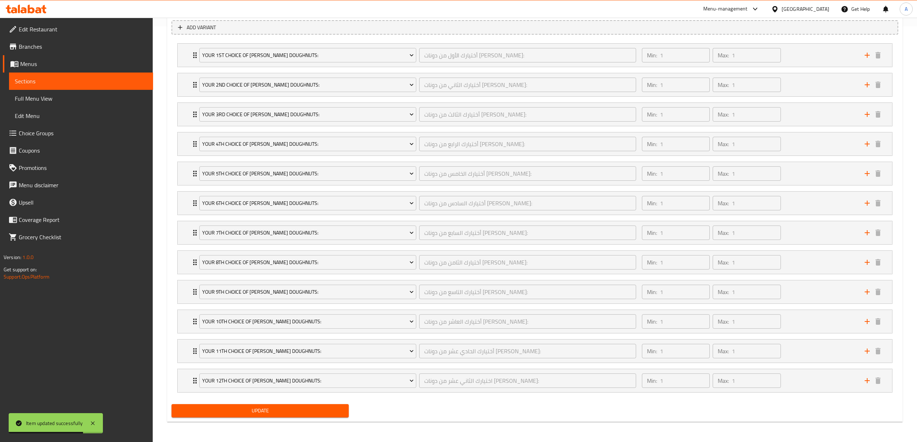
click at [276, 412] on span "Update" at bounding box center [260, 411] width 166 height 9
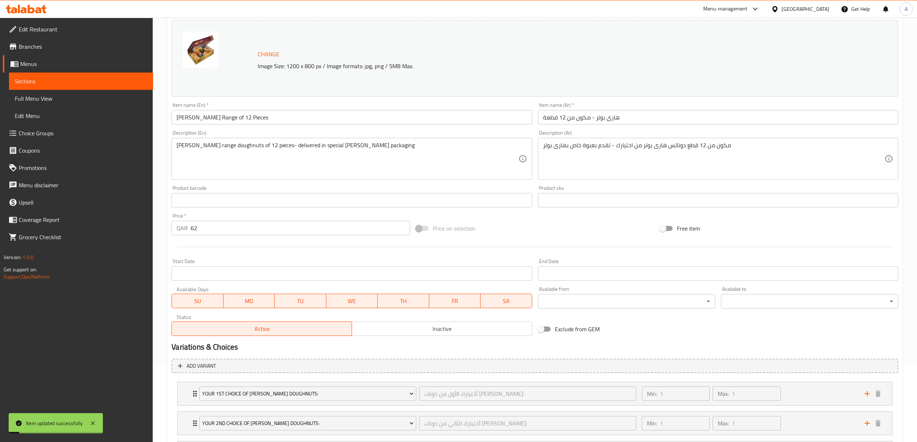
scroll to position [0, 0]
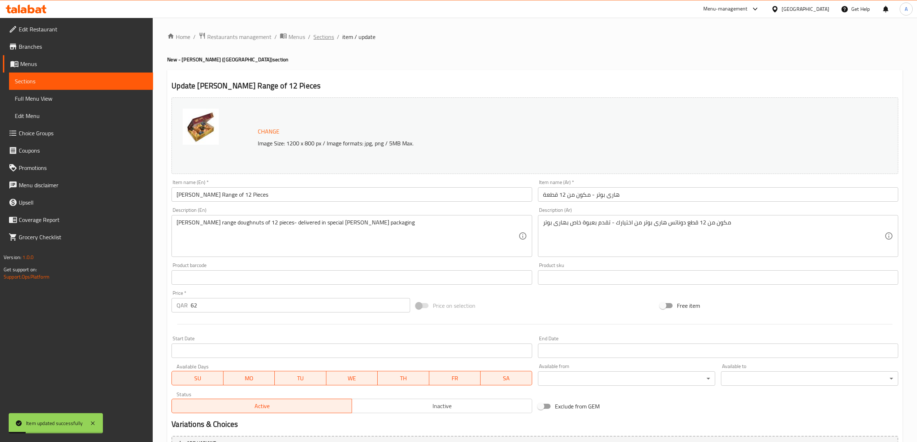
click at [329, 38] on span "Sections" at bounding box center [323, 37] width 21 height 9
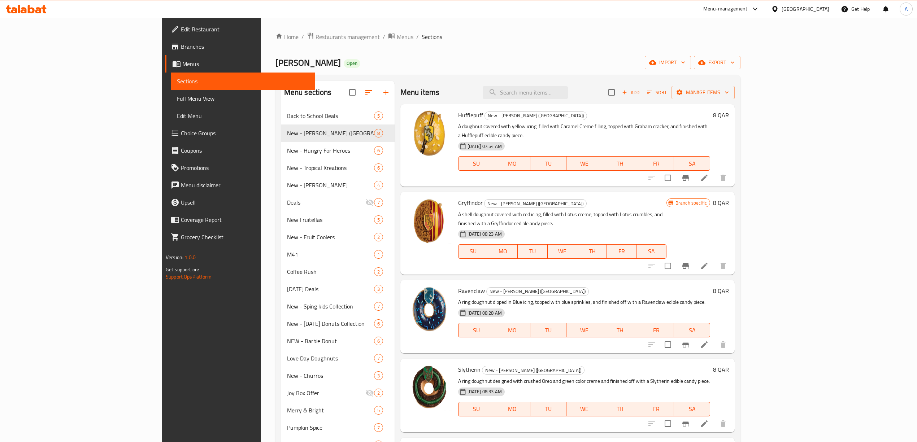
drag, startPoint x: 561, startPoint y: 52, endPoint x: 571, endPoint y: 43, distance: 13.3
click at [562, 52] on div "Home / Restaurants management / Menus / Sections [PERSON_NAME] Open import expo…" at bounding box center [508, 394] width 465 height 725
click at [565, 62] on div "Krispy Kreme Open import export" at bounding box center [508, 62] width 465 height 13
click at [741, 58] on button "export" at bounding box center [717, 62] width 47 height 13
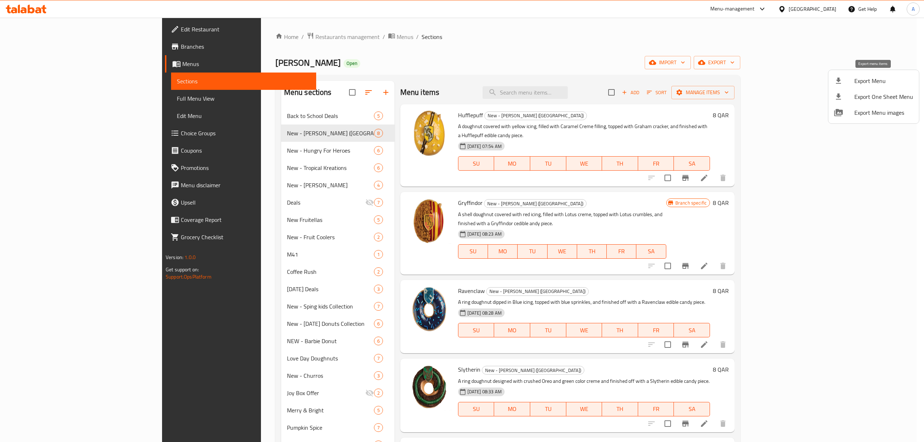
click at [856, 79] on span "Export Menu" at bounding box center [884, 81] width 59 height 9
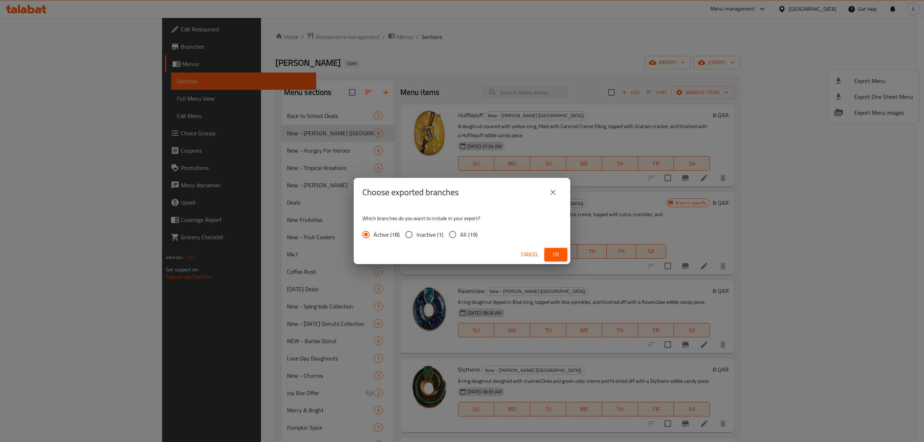
click at [462, 235] on span "All (19)" at bounding box center [468, 234] width 17 height 9
click at [460, 235] on input "All (19)" at bounding box center [452, 234] width 15 height 15
radio input "true"
click at [558, 255] on span "Ok" at bounding box center [556, 254] width 12 height 9
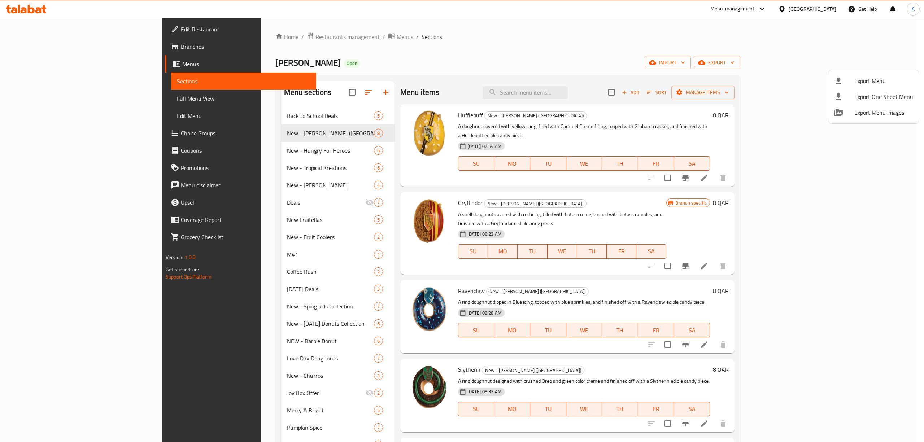
click at [449, 51] on div at bounding box center [462, 221] width 924 height 442
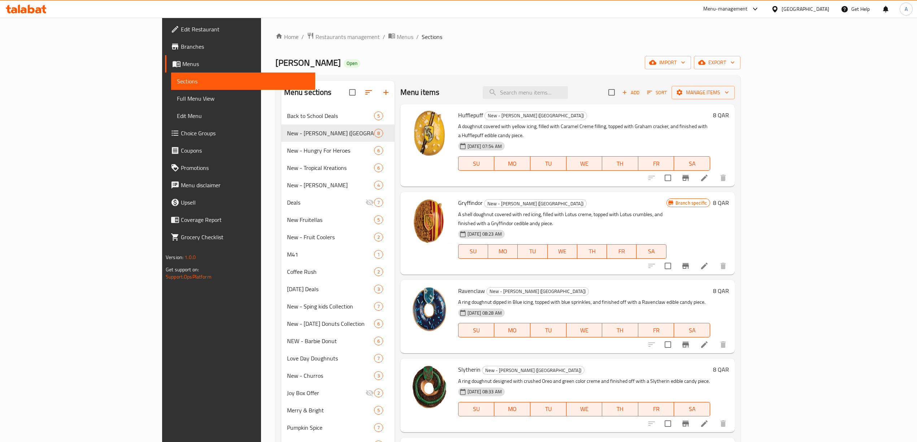
click at [553, 54] on div "Home / Restaurants management / Menus / Sections [PERSON_NAME] Open import expo…" at bounding box center [508, 394] width 465 height 725
drag, startPoint x: 549, startPoint y: 58, endPoint x: 628, endPoint y: 48, distance: 79.8
click at [549, 58] on div "Krispy Kreme Open import export" at bounding box center [508, 62] width 465 height 13
click at [735, 60] on span "export" at bounding box center [717, 62] width 35 height 9
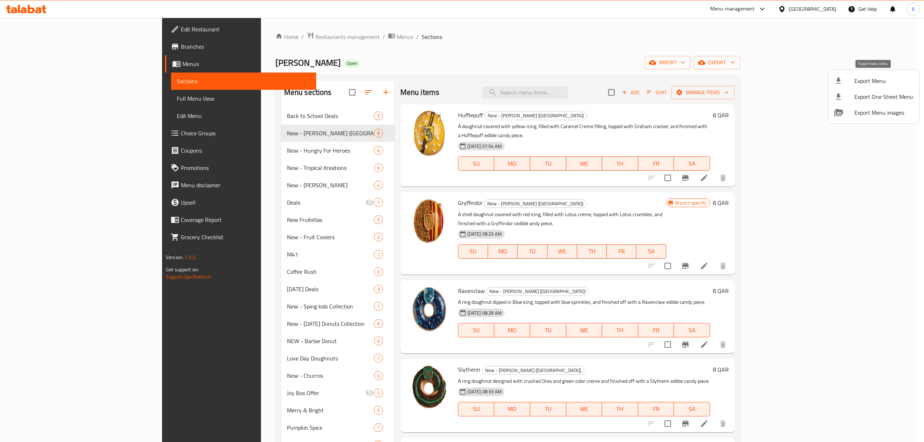
click at [858, 82] on span "Export Menu" at bounding box center [884, 81] width 59 height 9
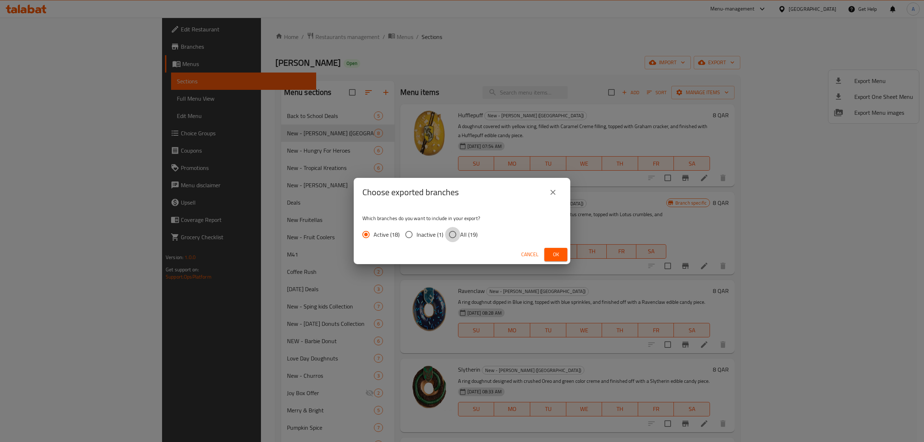
click at [456, 236] on input "All (19)" at bounding box center [452, 234] width 15 height 15
radio input "true"
click at [562, 254] on button "Ok" at bounding box center [556, 254] width 23 height 13
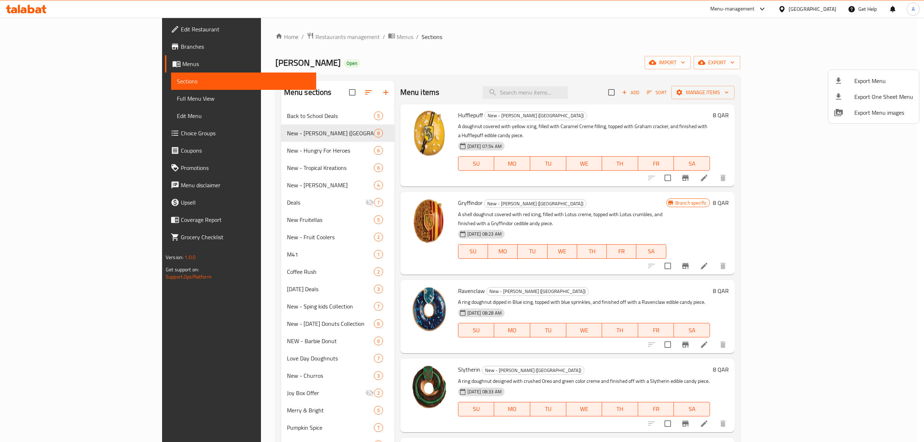
click at [362, 355] on div at bounding box center [462, 221] width 924 height 442
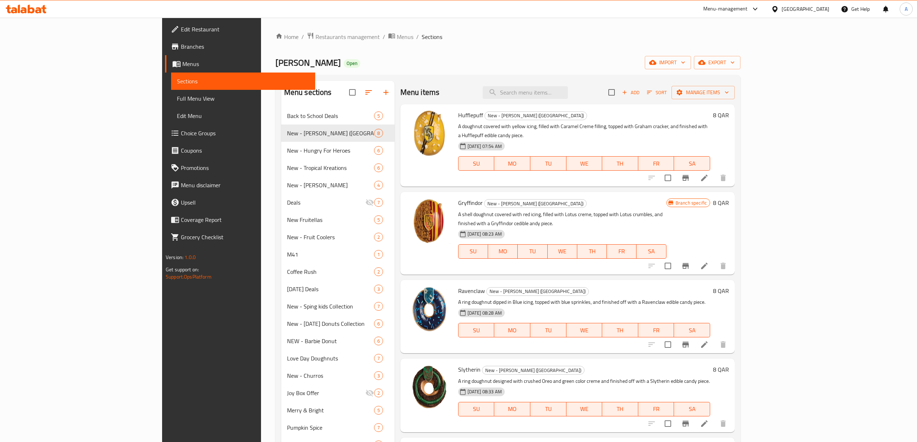
click at [26, 9] on icon at bounding box center [24, 10] width 6 height 6
